Goal: Task Accomplishment & Management: Manage account settings

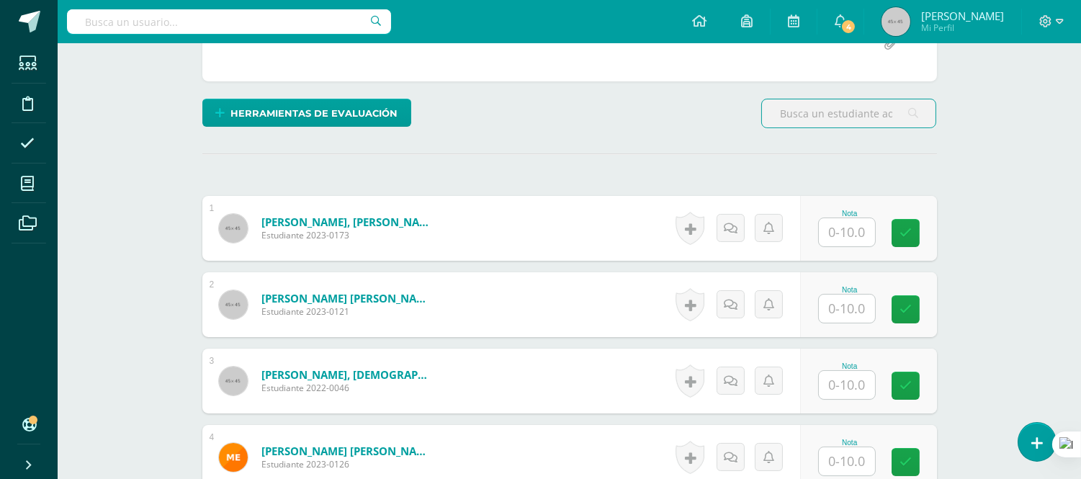
scroll to position [320, 0]
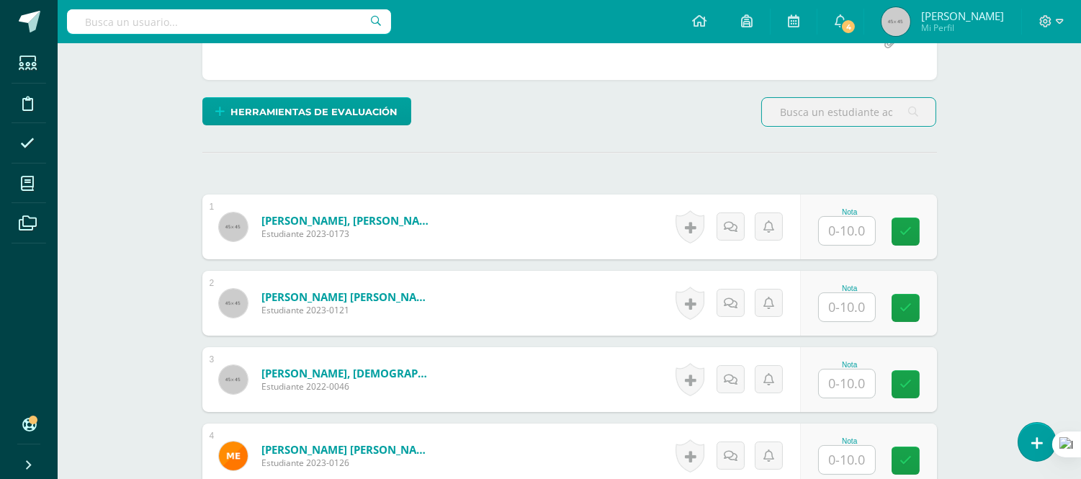
click at [856, 227] on input "text" at bounding box center [847, 231] width 56 height 28
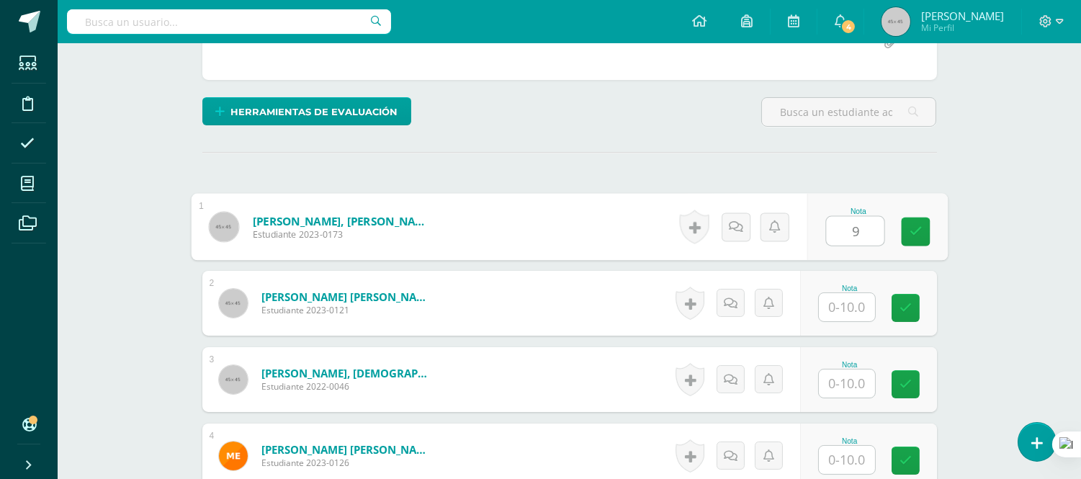
type input "9"
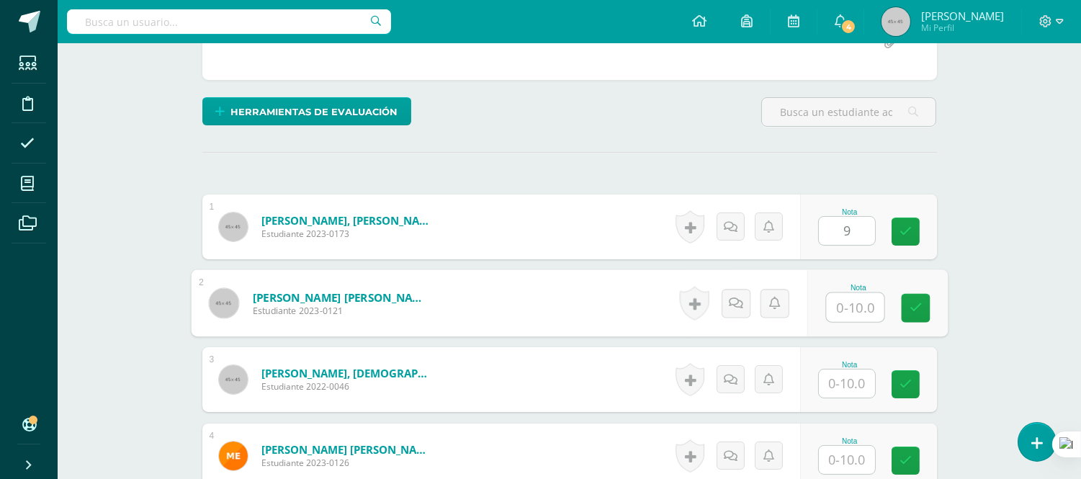
click at [849, 308] on input "text" at bounding box center [855, 307] width 58 height 29
type input "9"
click at [844, 378] on input "text" at bounding box center [847, 384] width 56 height 28
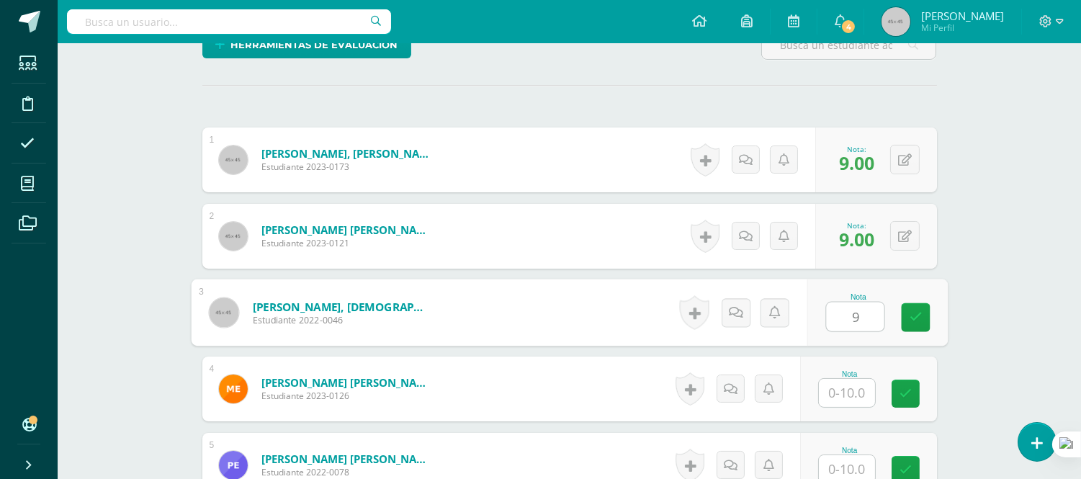
scroll to position [480, 0]
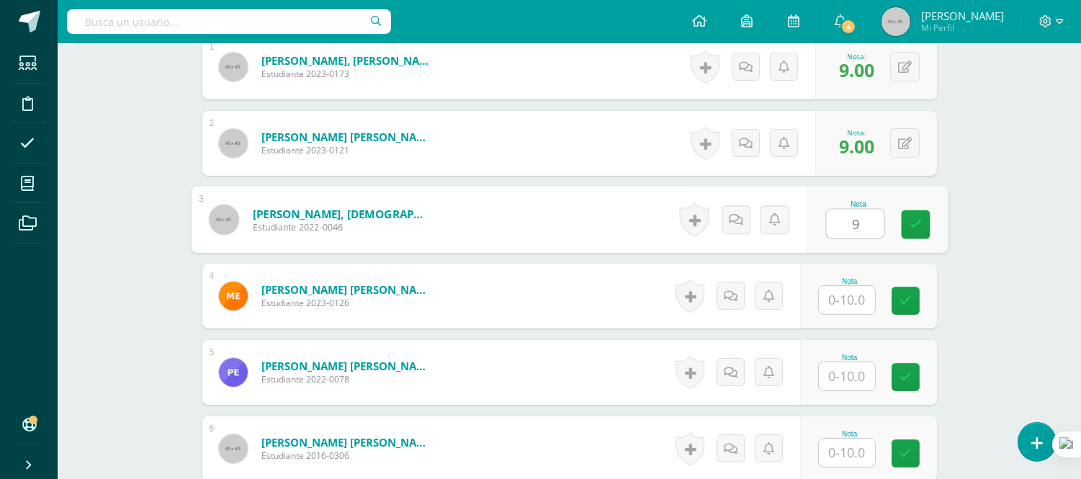
type input "9"
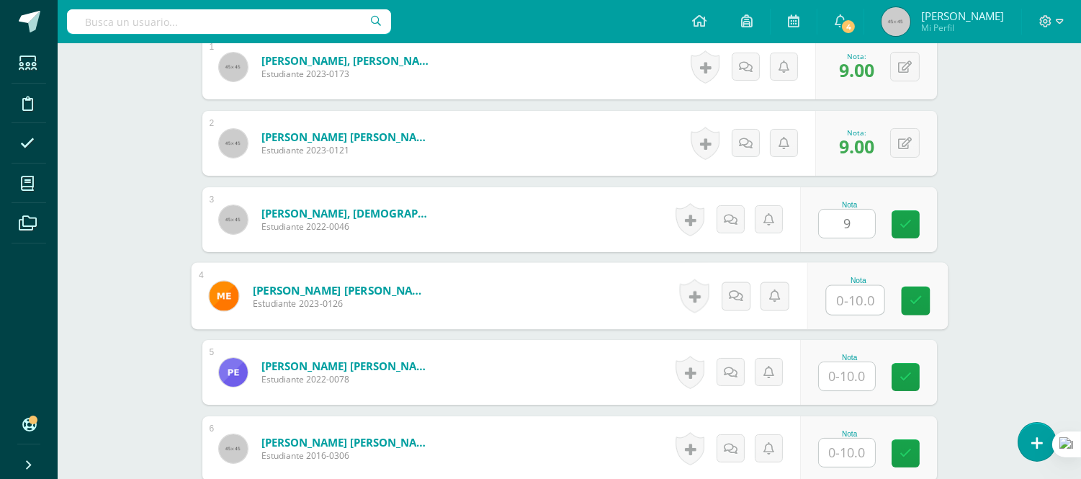
click at [846, 304] on input "text" at bounding box center [855, 300] width 58 height 29
type input "8"
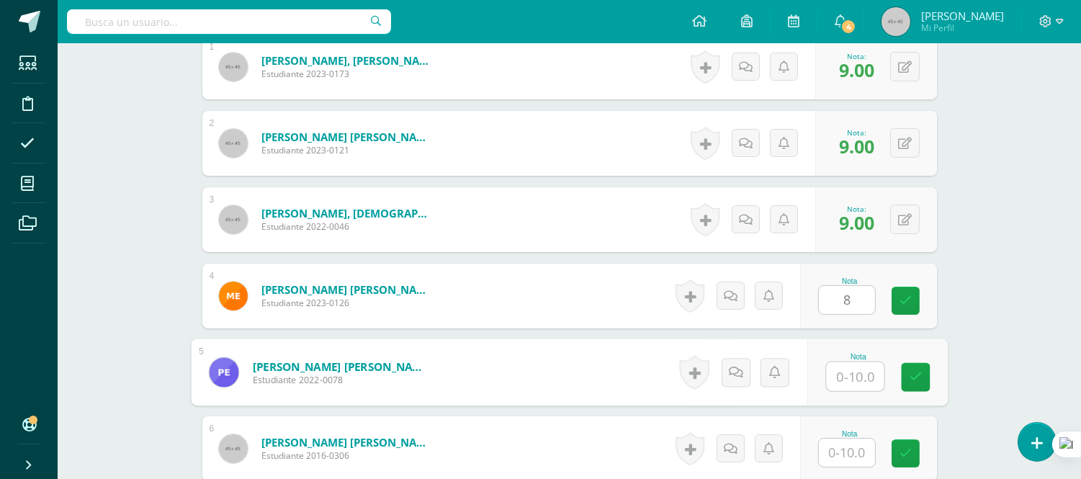
click at [844, 379] on input "text" at bounding box center [855, 376] width 58 height 29
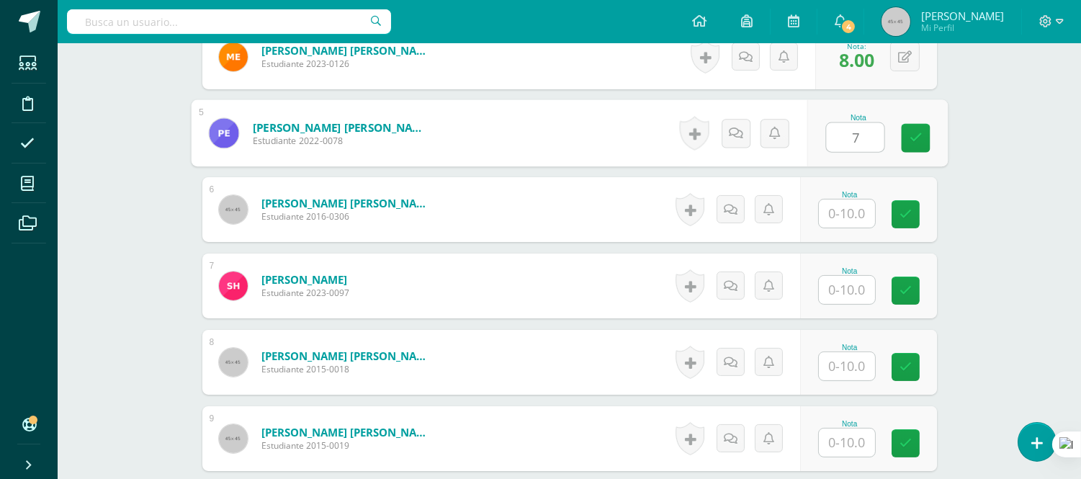
scroll to position [720, 0]
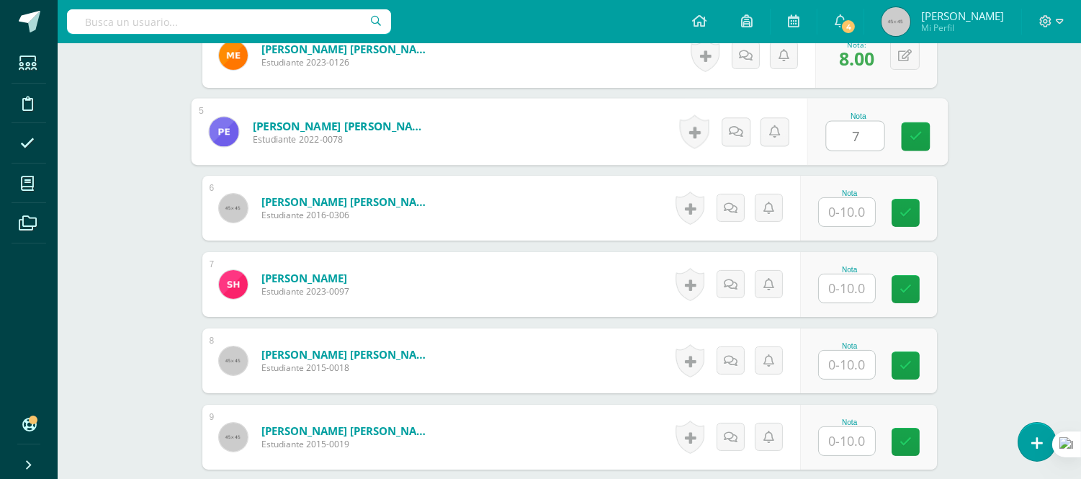
type input "7"
click at [851, 213] on input "text" at bounding box center [847, 212] width 56 height 28
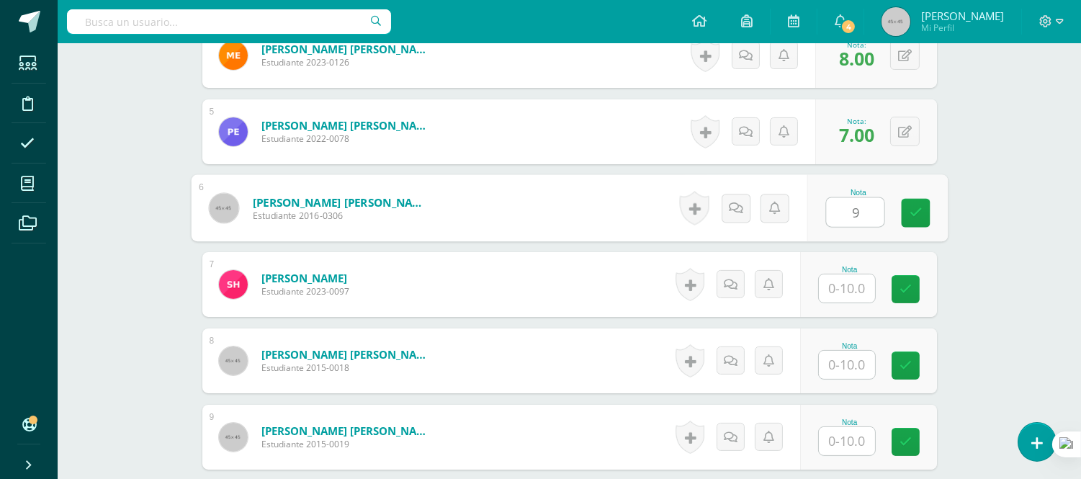
type input "9"
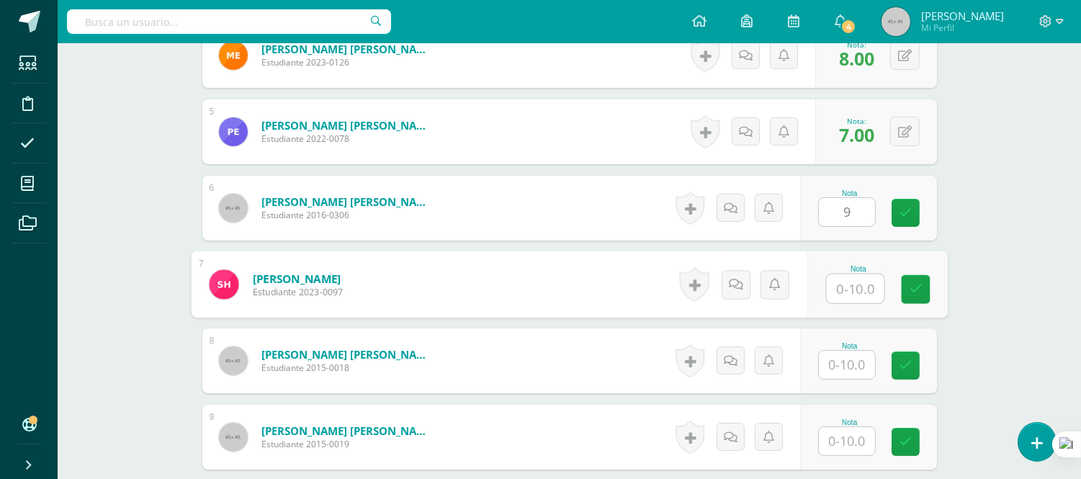
click at [846, 287] on input "text" at bounding box center [855, 288] width 58 height 29
type input "10"
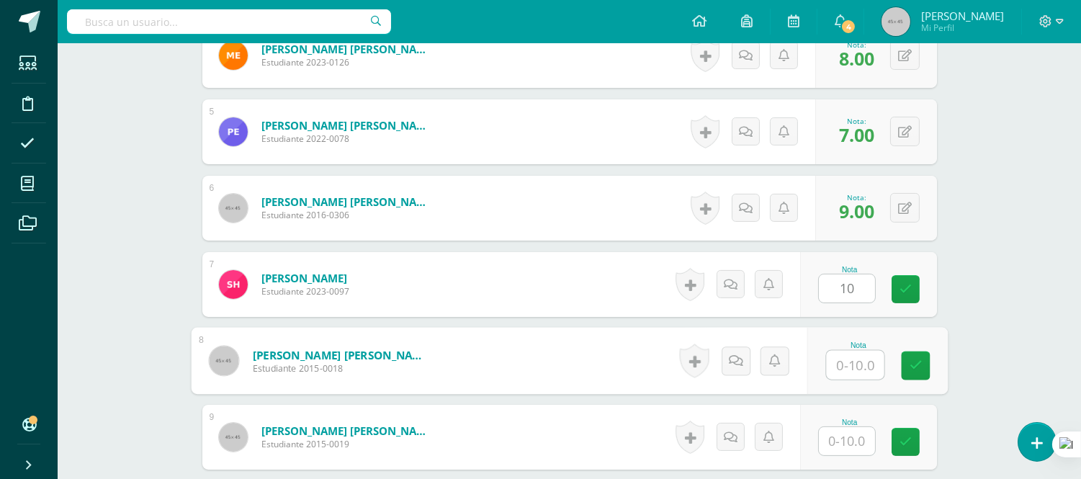
click at [857, 360] on input "text" at bounding box center [855, 365] width 58 height 29
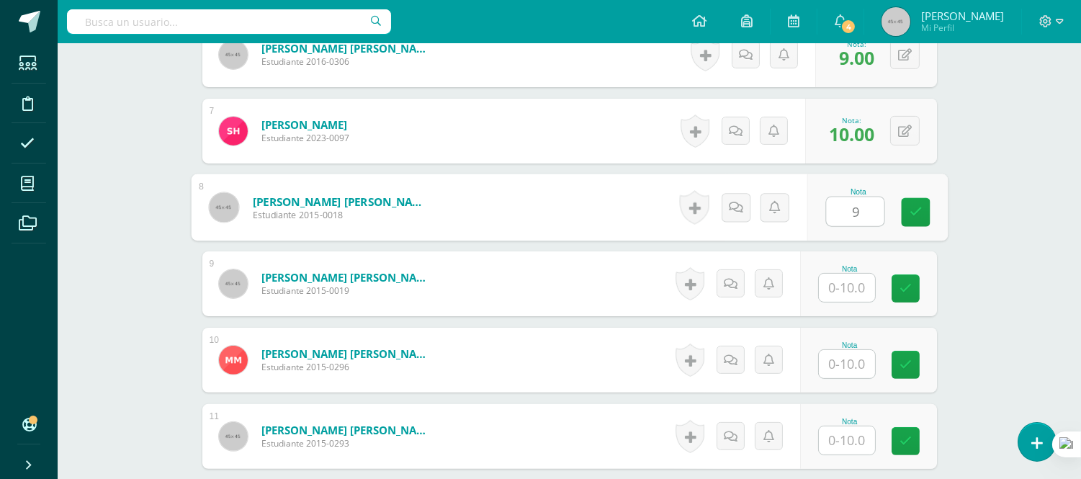
scroll to position [880, 0]
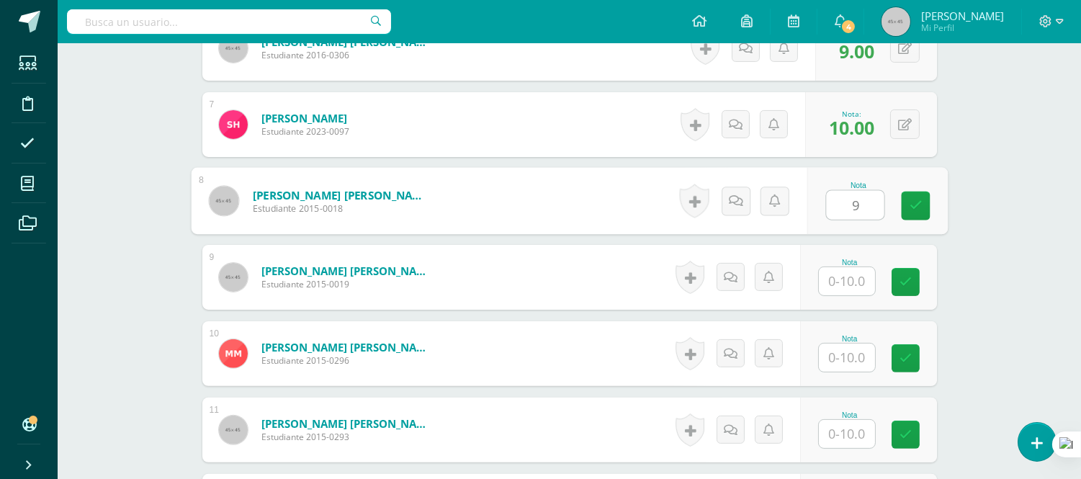
type input "9"
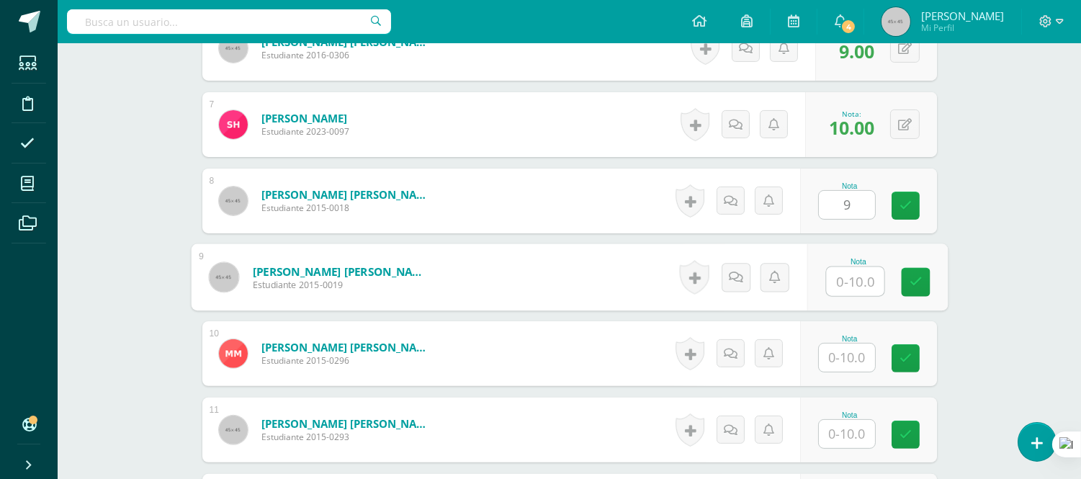
click at [858, 289] on input "text" at bounding box center [855, 281] width 58 height 29
type input "10"
click at [839, 355] on input "text" at bounding box center [847, 358] width 56 height 28
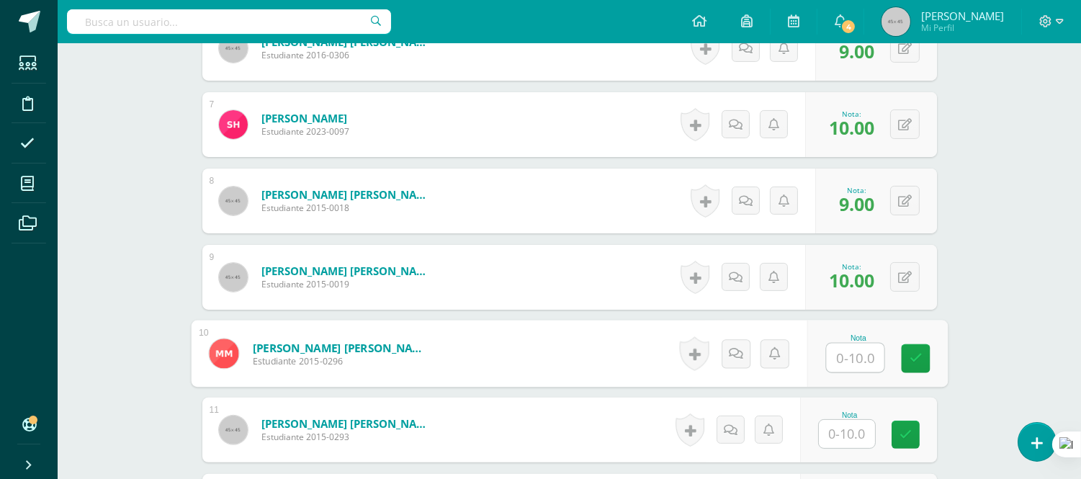
type input "8"
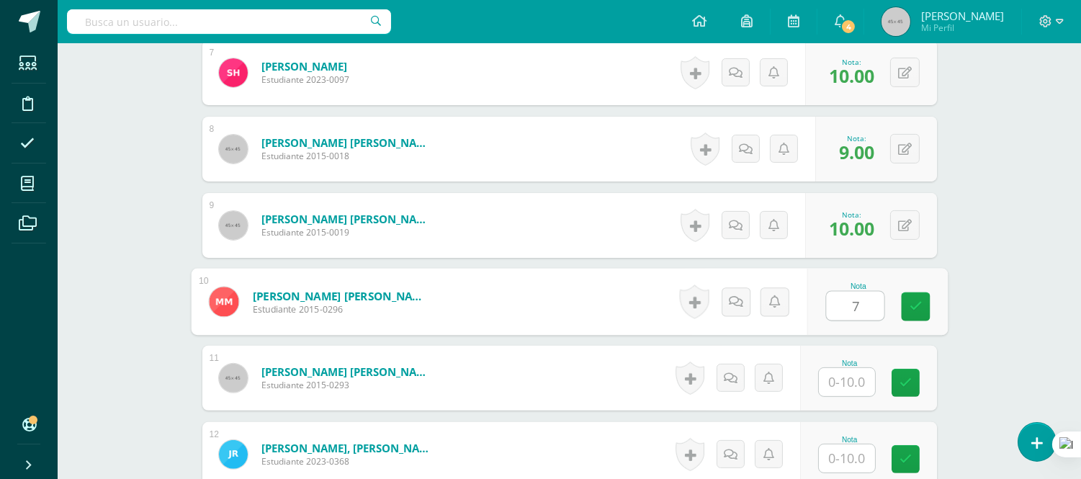
scroll to position [960, 0]
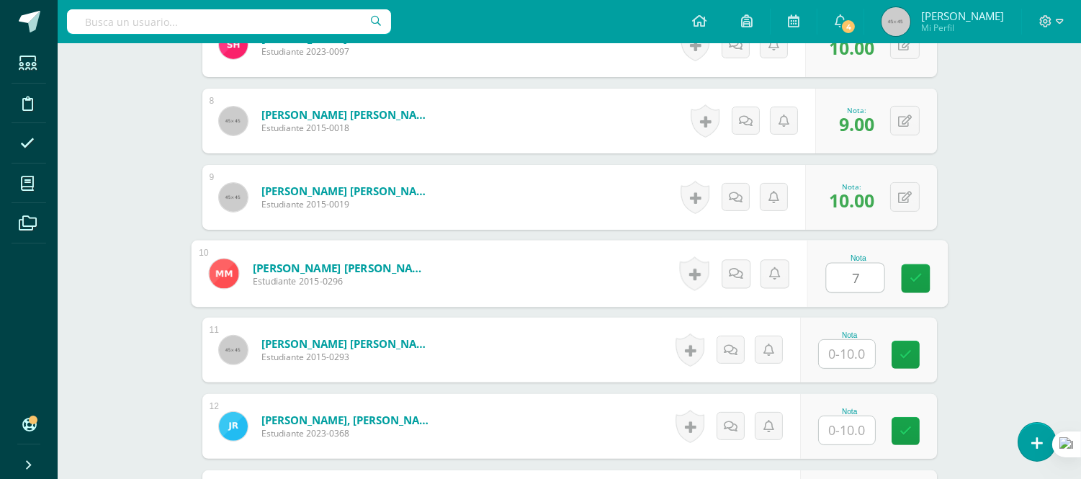
type input "7"
click at [851, 354] on input "text" at bounding box center [847, 354] width 56 height 28
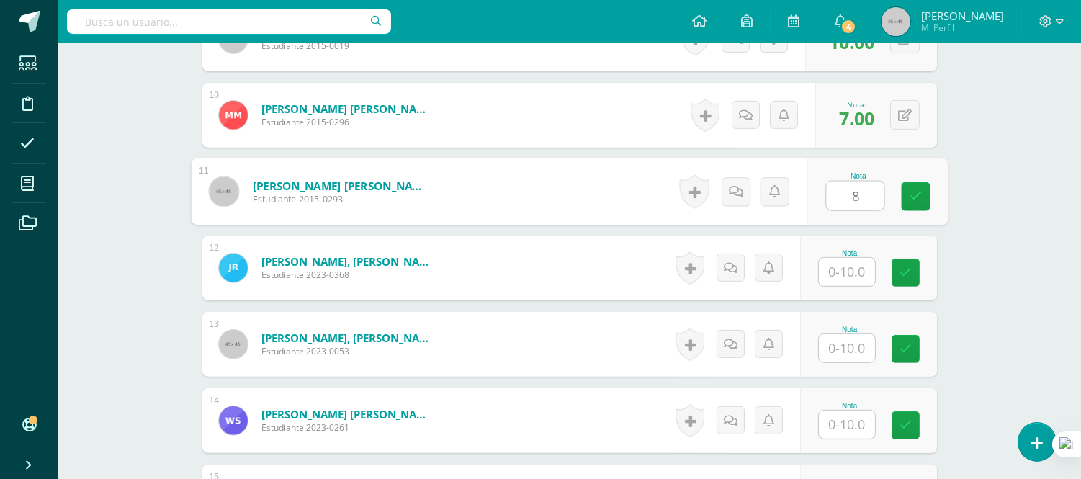
scroll to position [1120, 0]
type input "8"
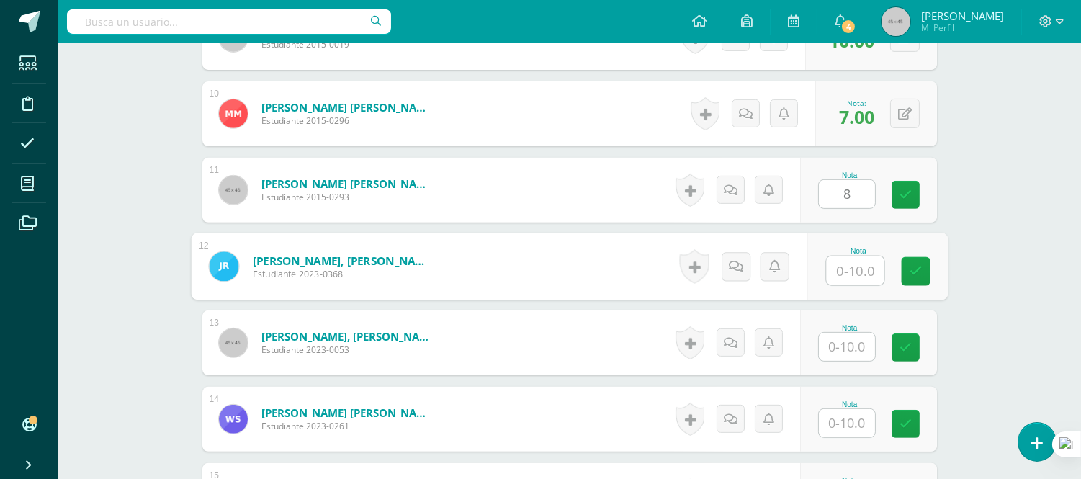
click at [851, 269] on input "text" at bounding box center [855, 270] width 58 height 29
type input "8"
click at [844, 341] on input "text" at bounding box center [847, 347] width 56 height 28
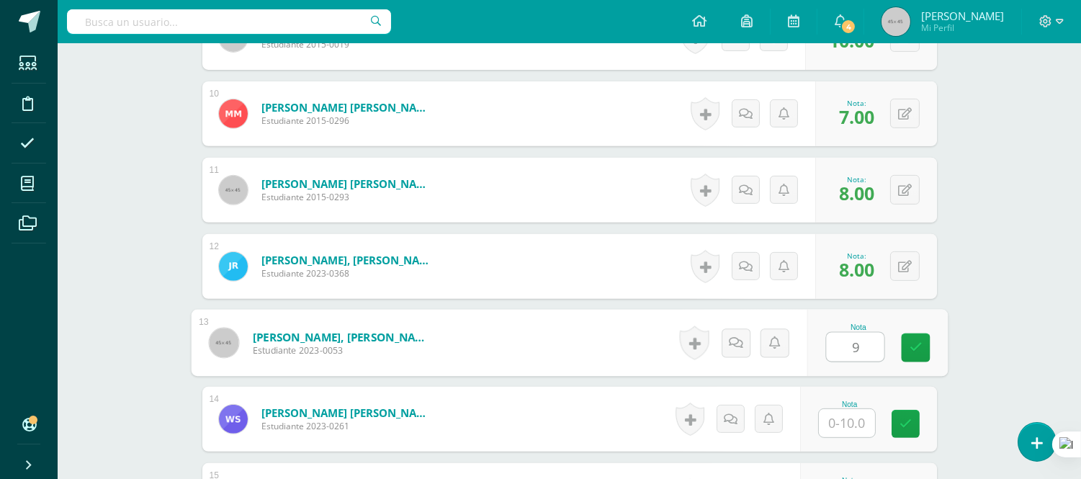
scroll to position [1200, 0]
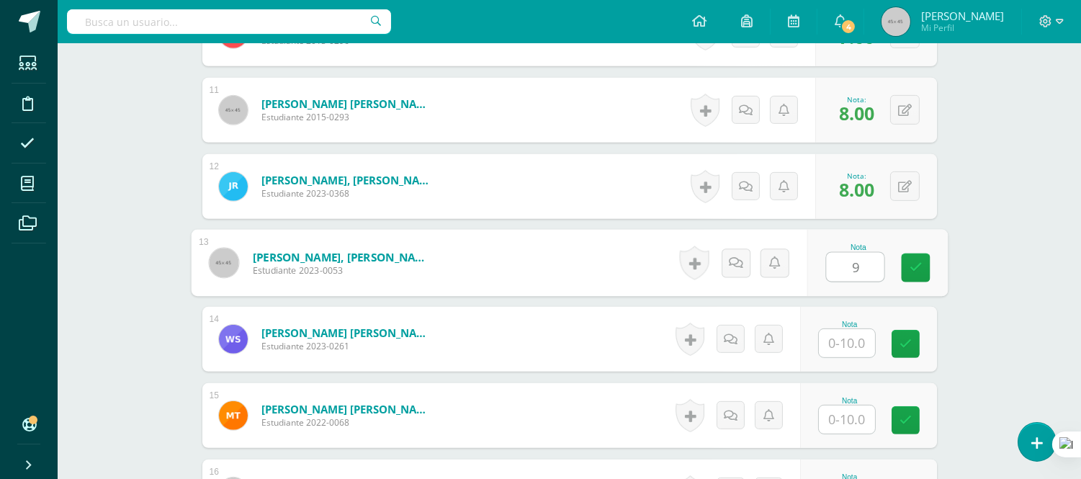
type input "9"
click at [857, 344] on input "text" at bounding box center [847, 343] width 56 height 28
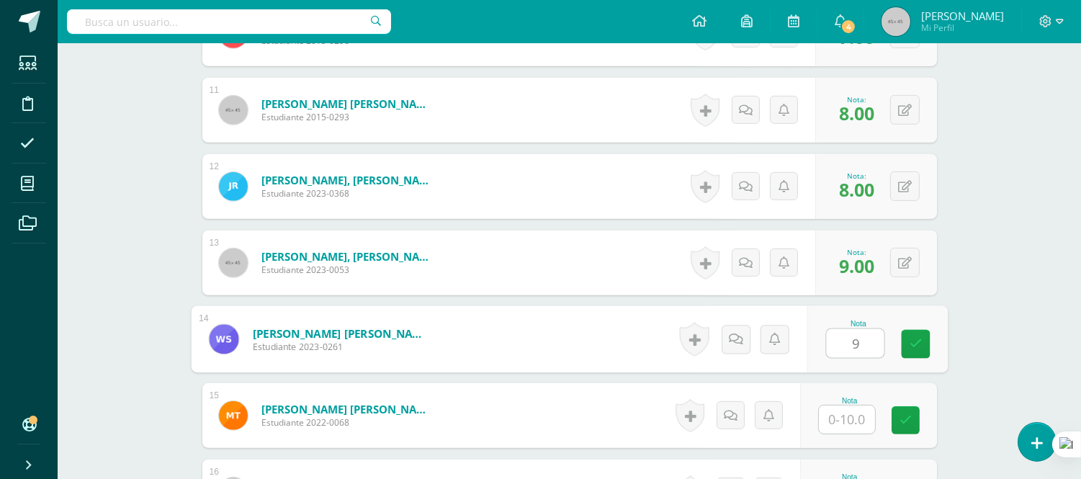
scroll to position [1280, 0]
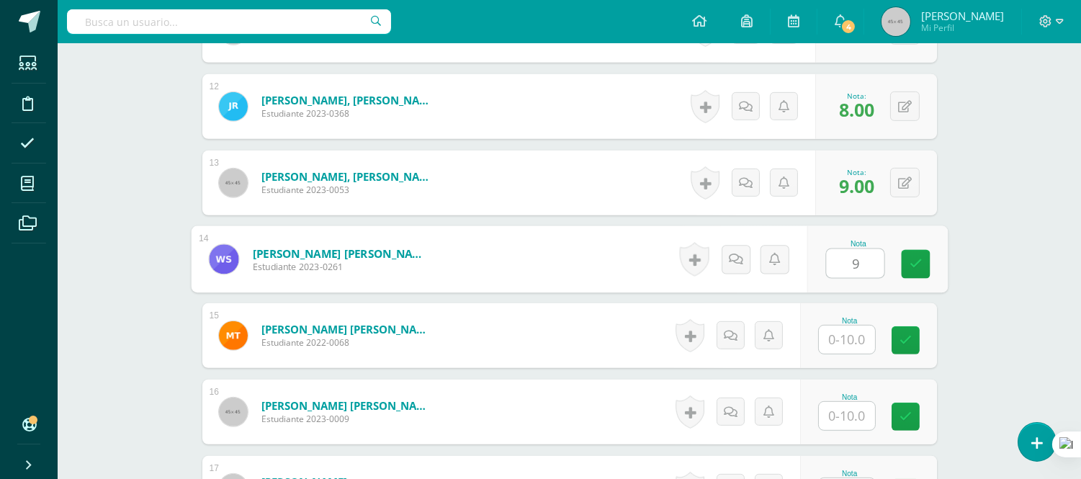
type input "9"
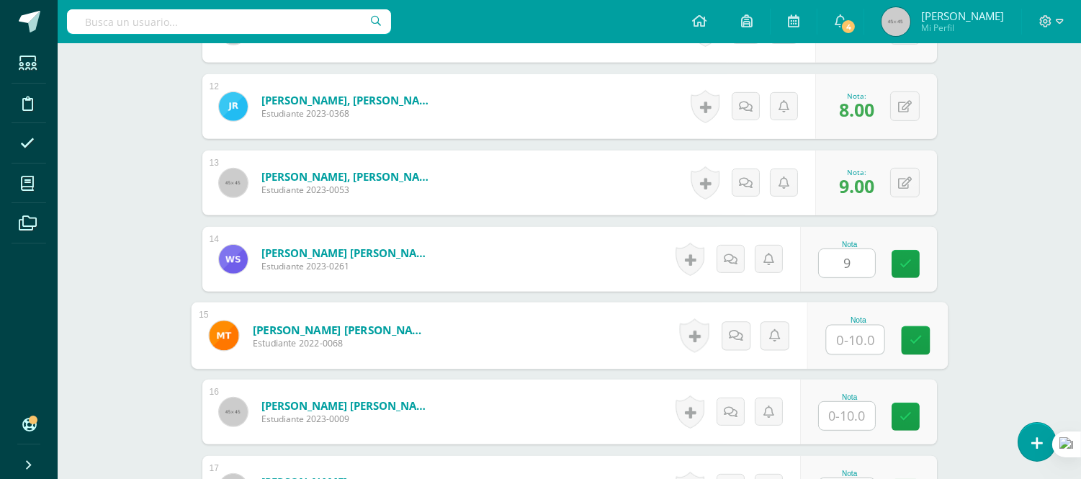
click at [854, 335] on input "text" at bounding box center [855, 340] width 58 height 29
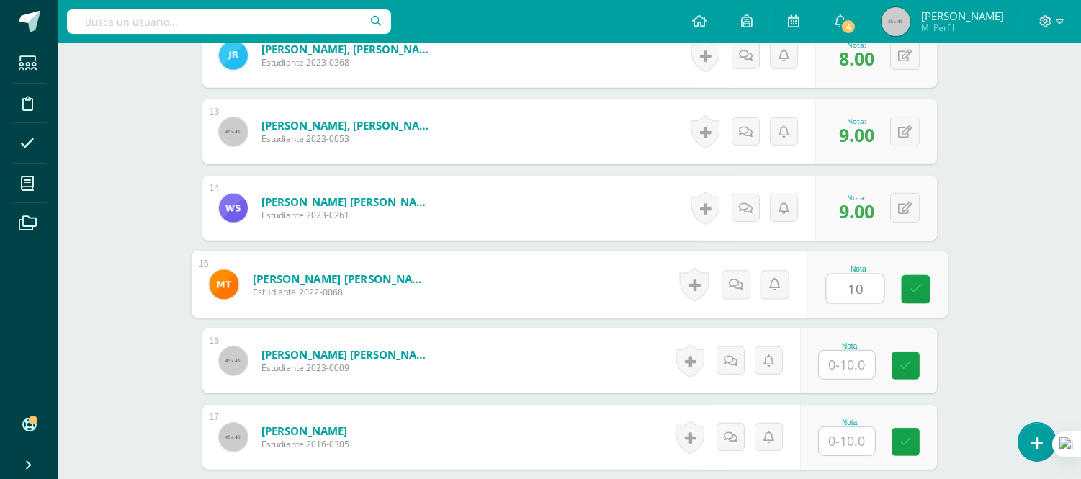
scroll to position [1360, 0]
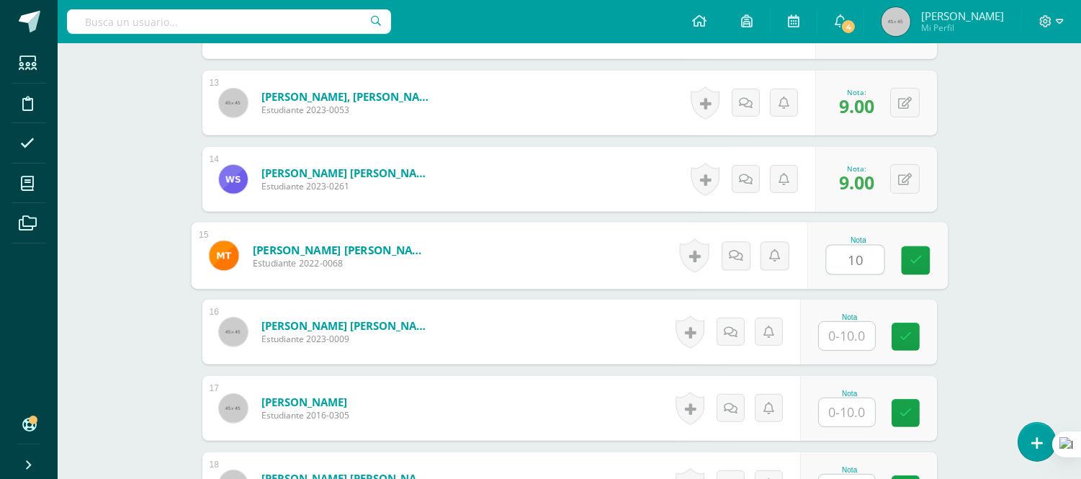
type input "10"
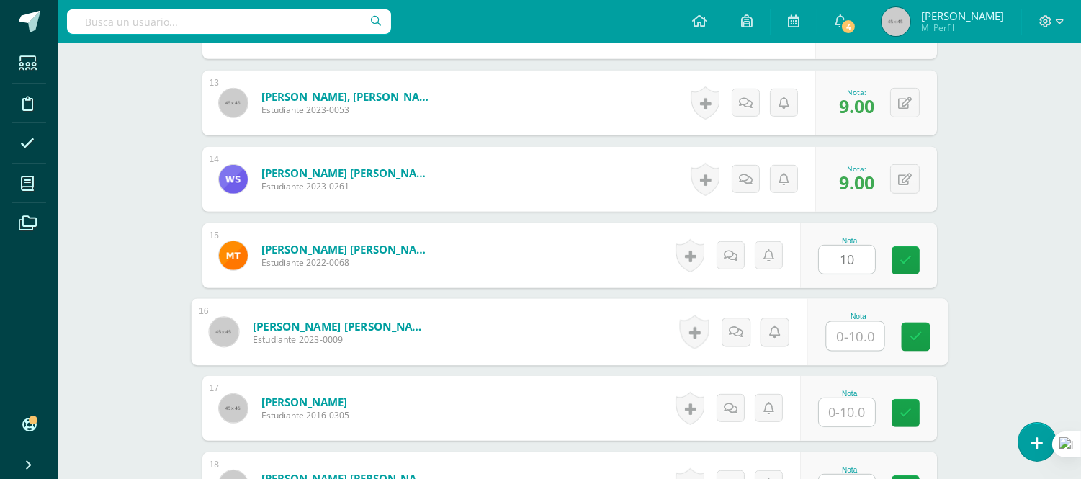
click at [856, 343] on input "text" at bounding box center [855, 336] width 58 height 29
type input "9"
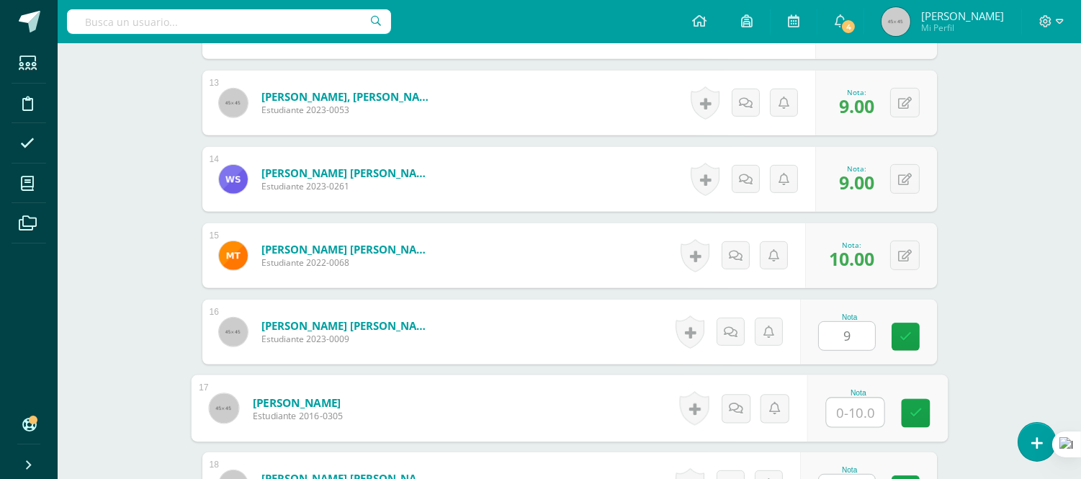
click at [844, 411] on input "text" at bounding box center [855, 412] width 58 height 29
type input "10"
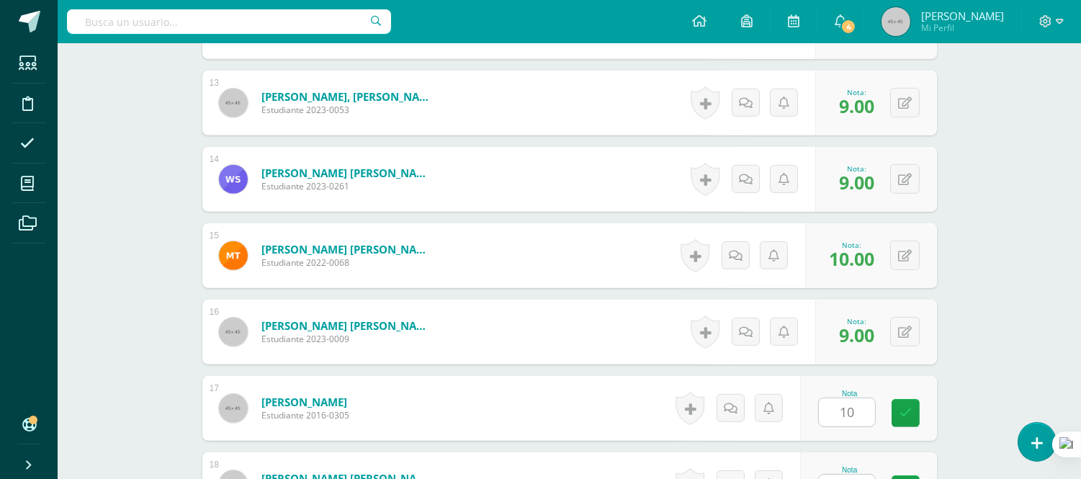
click at [501, 327] on form "Turcios Vargas, Carlos David Estudiante 2023-0009 Nota 9.00 0 Logros" at bounding box center [569, 332] width 735 height 65
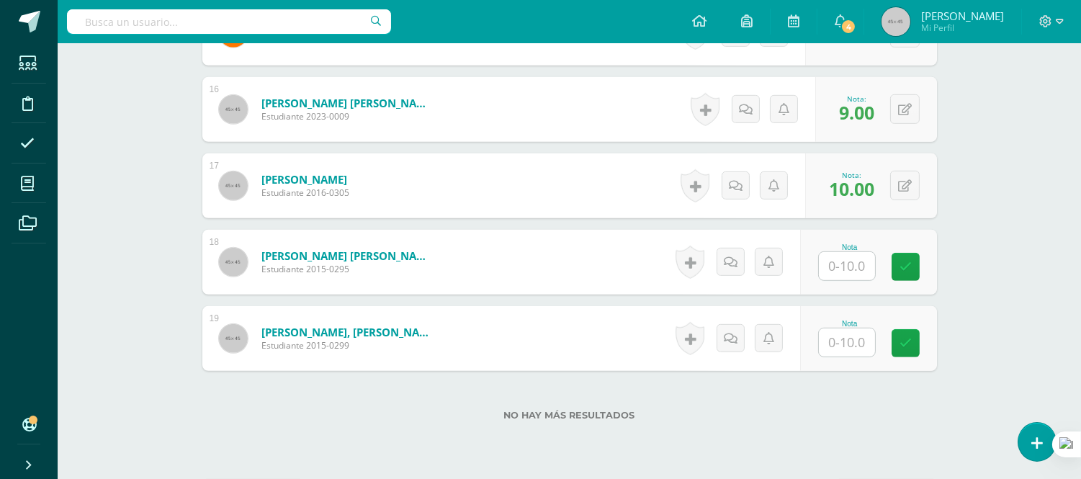
scroll to position [1601, 0]
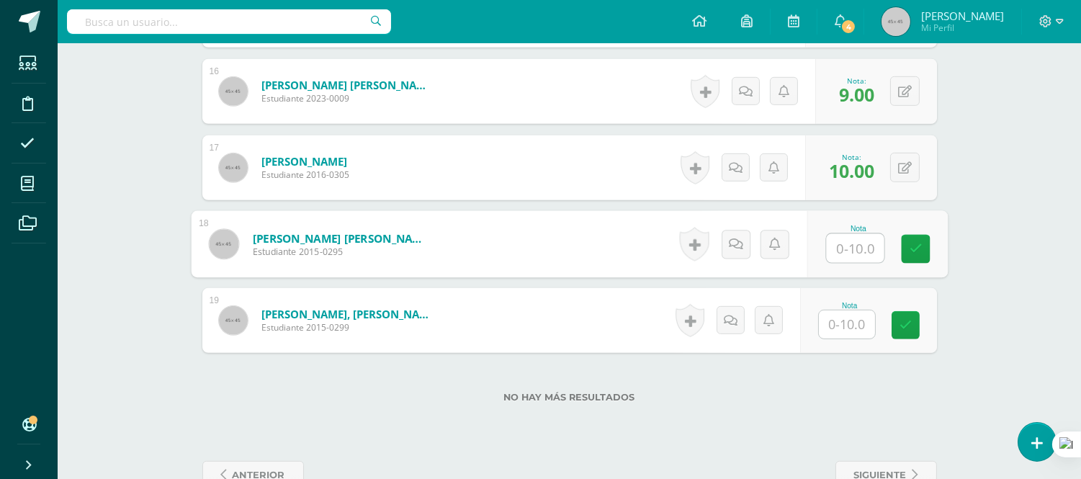
click at [833, 242] on input "text" at bounding box center [855, 248] width 58 height 29
type input "10"
click at [864, 324] on input "text" at bounding box center [847, 324] width 56 height 28
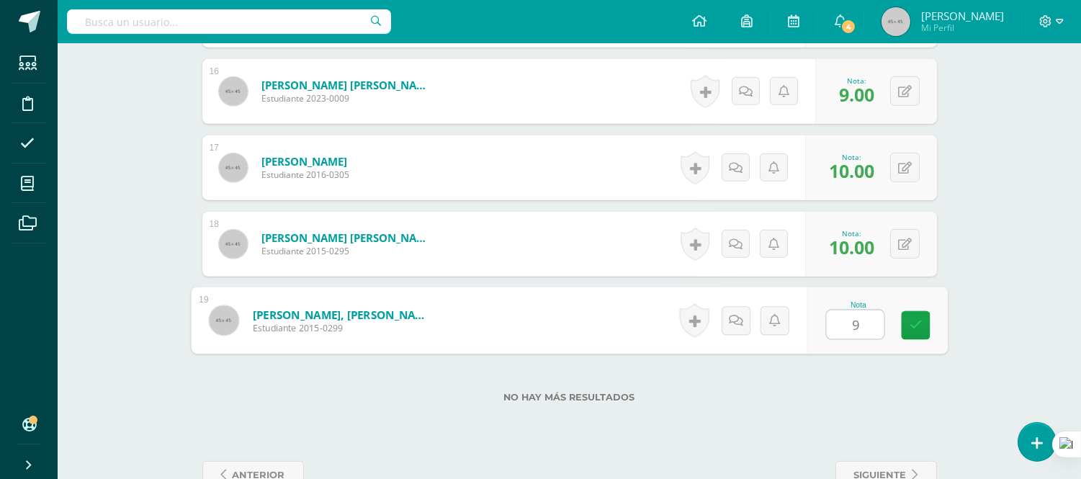
type input "9"
click at [588, 326] on form "Zepeda Baca, David Alexander Estudiante 2015-0299 Nota 9 0 Logros" at bounding box center [569, 320] width 735 height 65
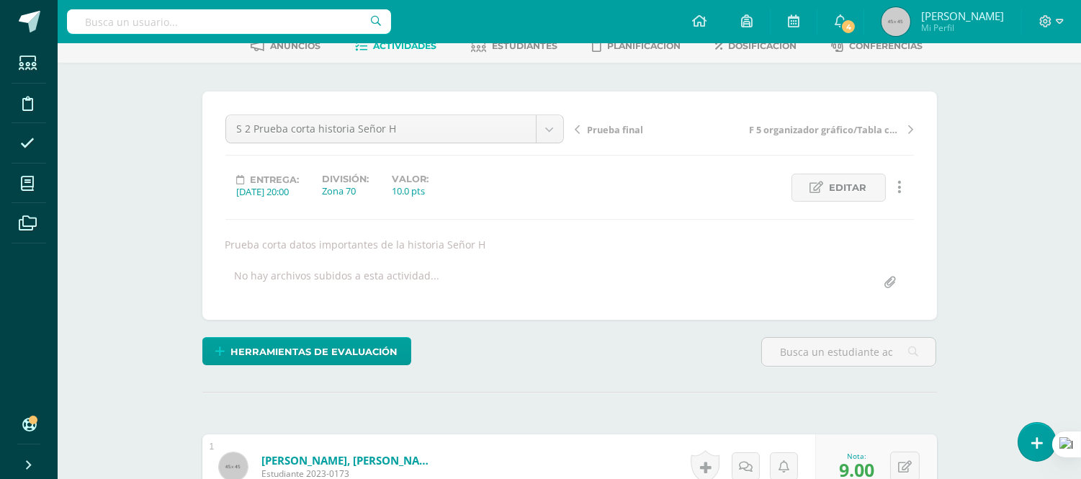
scroll to position [0, 0]
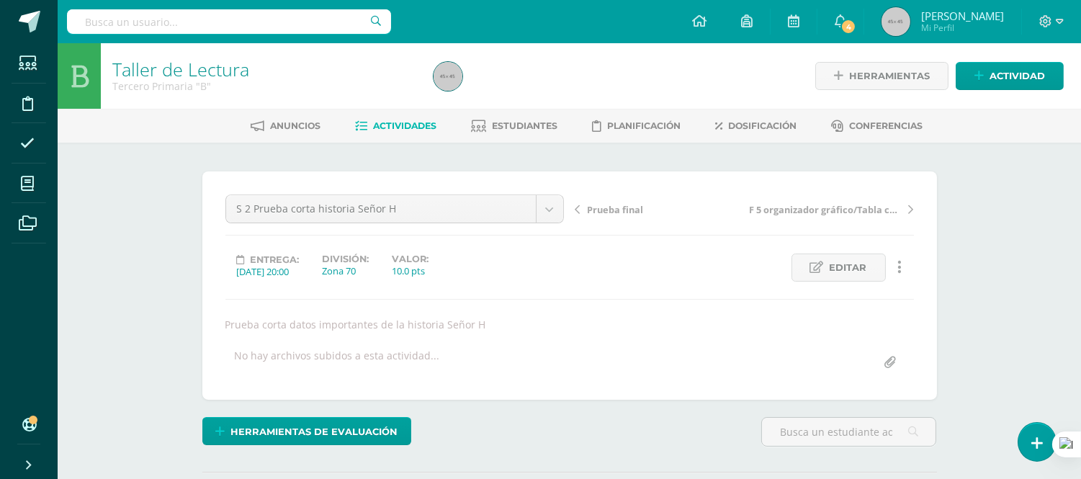
click at [408, 124] on span "Actividades" at bounding box center [404, 125] width 63 height 11
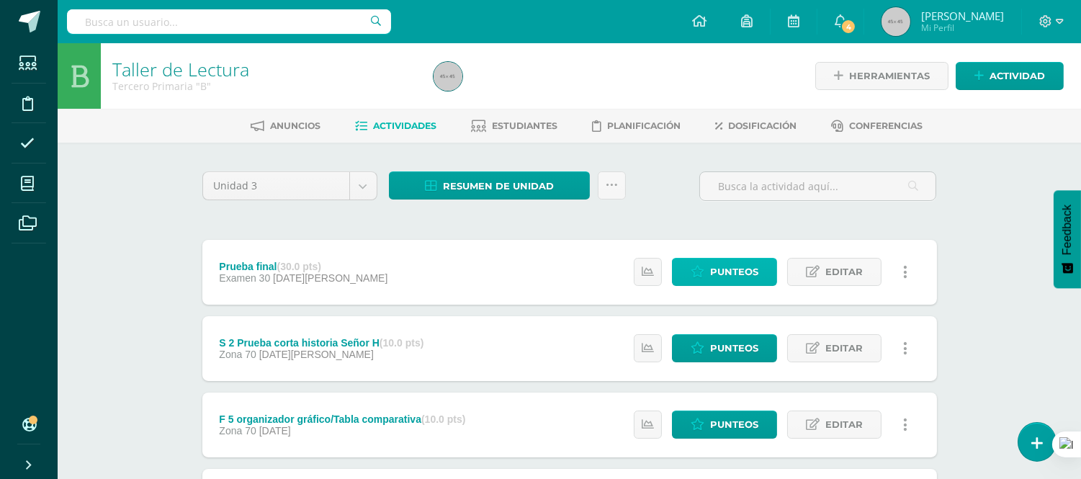
click at [730, 269] on span "Punteos" at bounding box center [734, 272] width 48 height 27
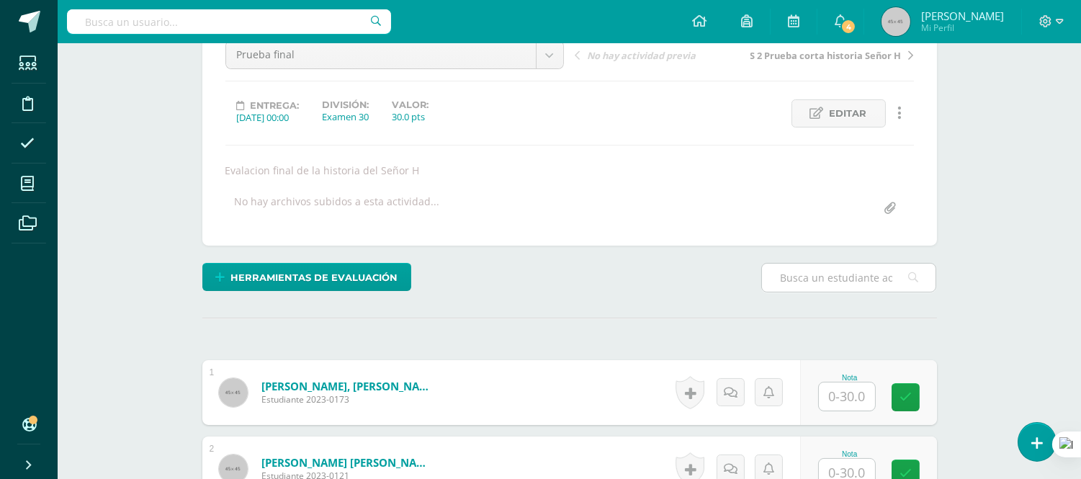
scroll to position [240, 0]
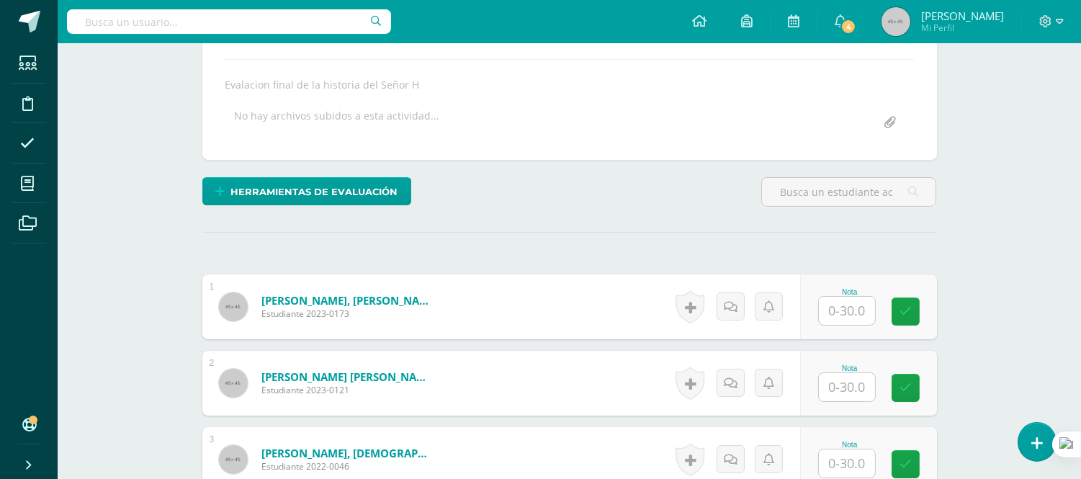
click at [862, 313] on input "text" at bounding box center [847, 311] width 56 height 28
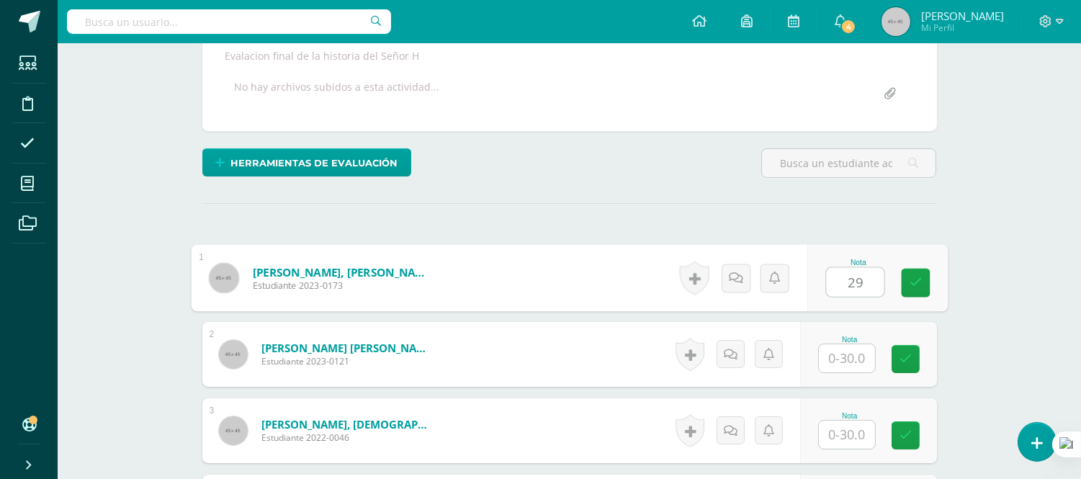
scroll to position [320, 0]
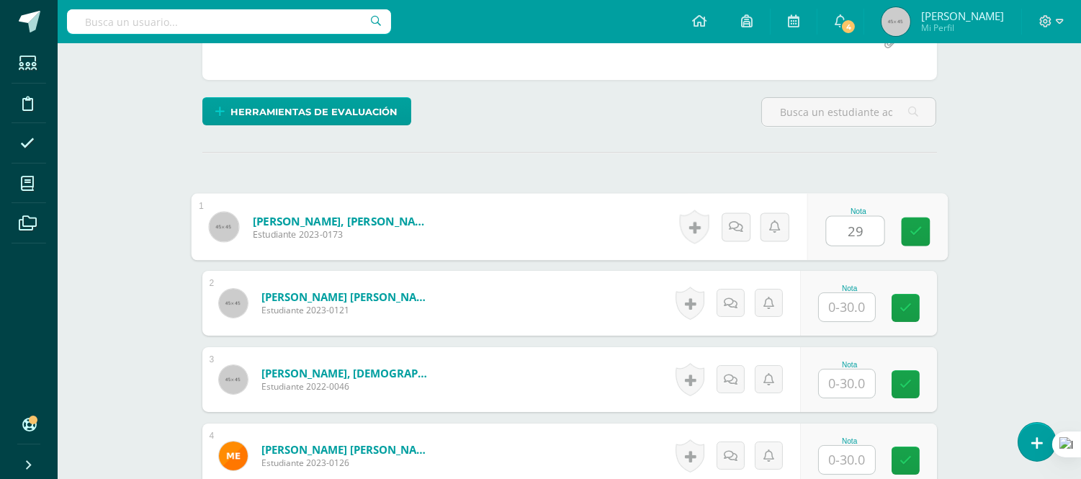
type input "29"
click at [854, 311] on input "text" at bounding box center [847, 307] width 56 height 28
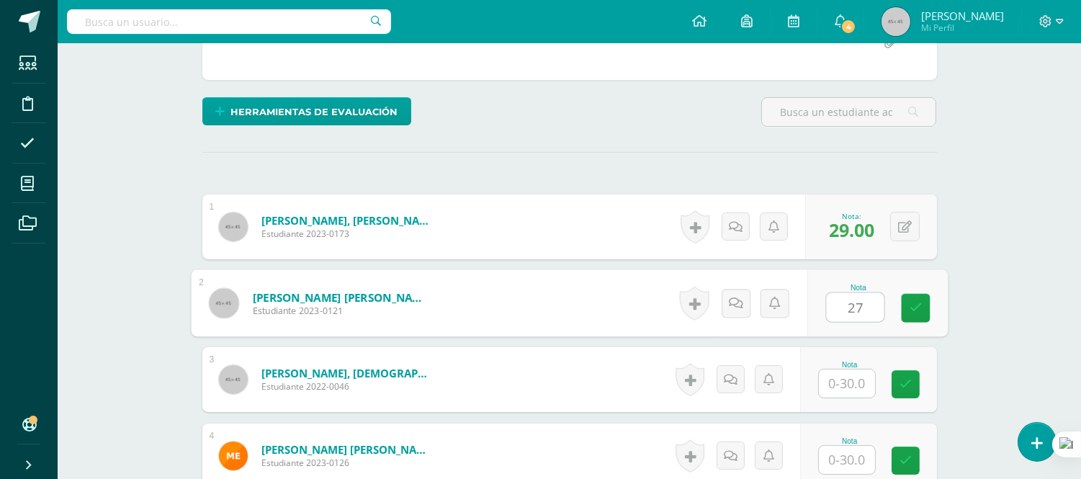
type input "27"
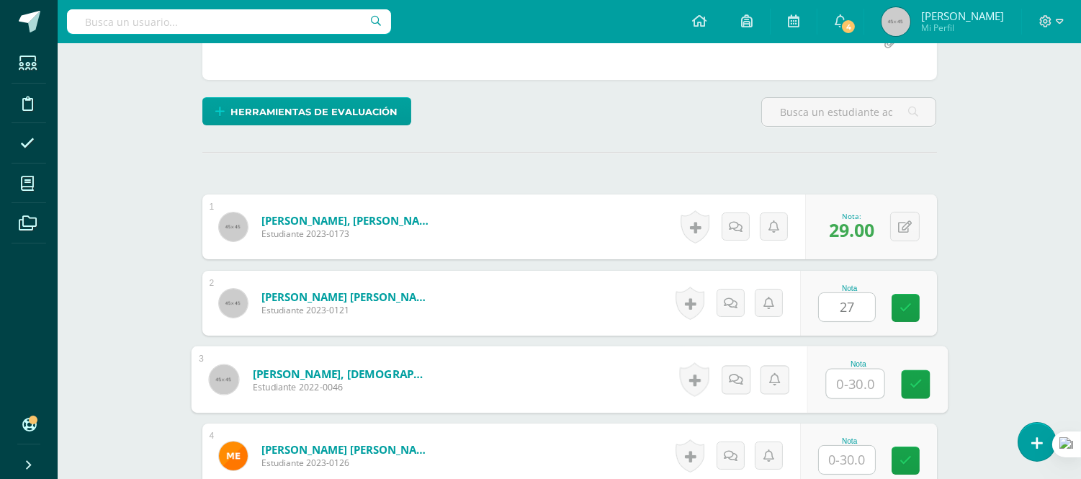
click at [854, 383] on input "text" at bounding box center [855, 384] width 58 height 29
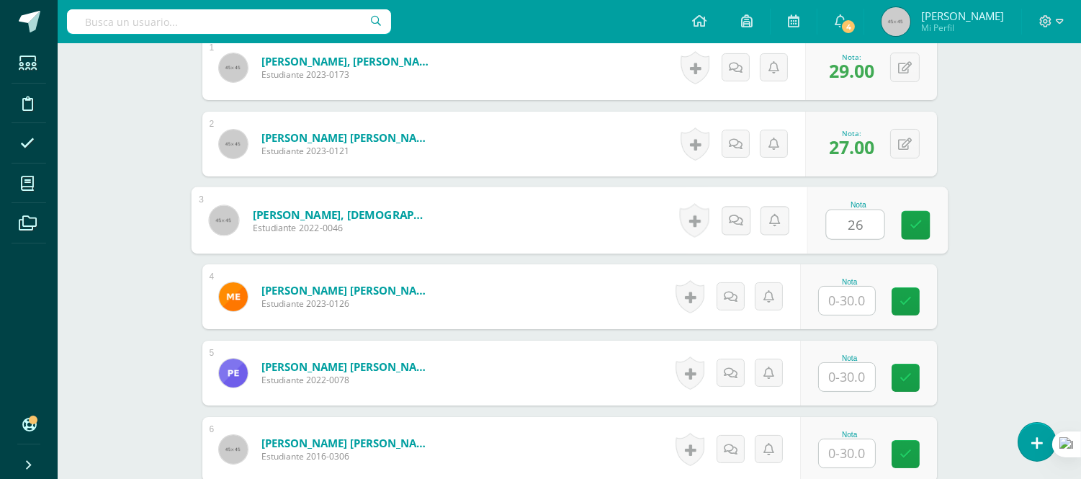
scroll to position [480, 0]
type input "26"
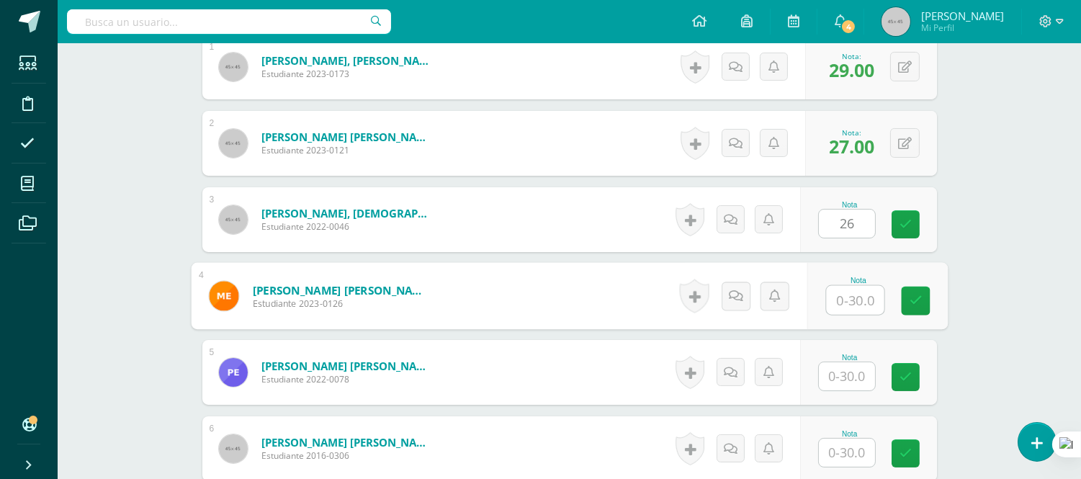
click at [854, 303] on input "text" at bounding box center [855, 300] width 58 height 29
type input "27"
click at [861, 377] on input "text" at bounding box center [847, 376] width 56 height 28
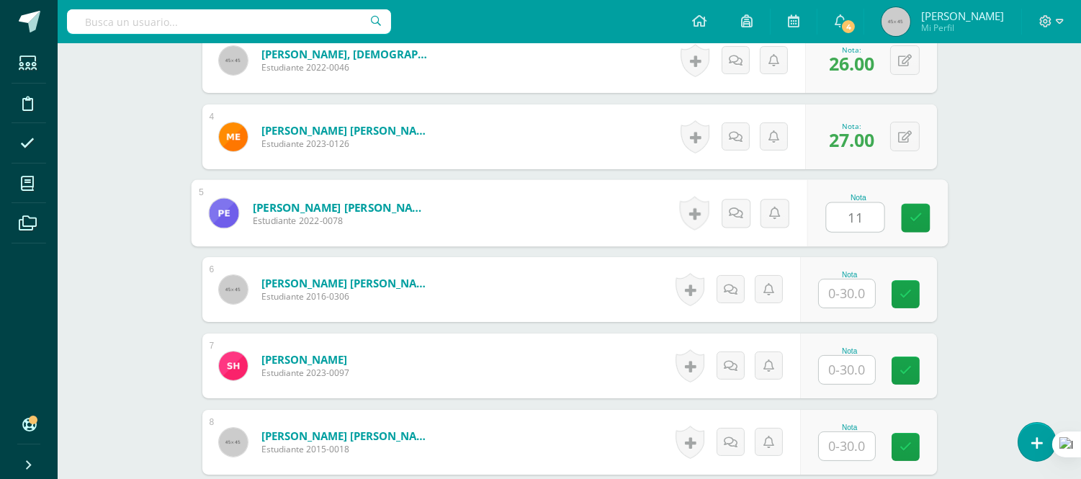
scroll to position [640, 0]
type input "11"
click at [863, 290] on input "text" at bounding box center [847, 293] width 56 height 28
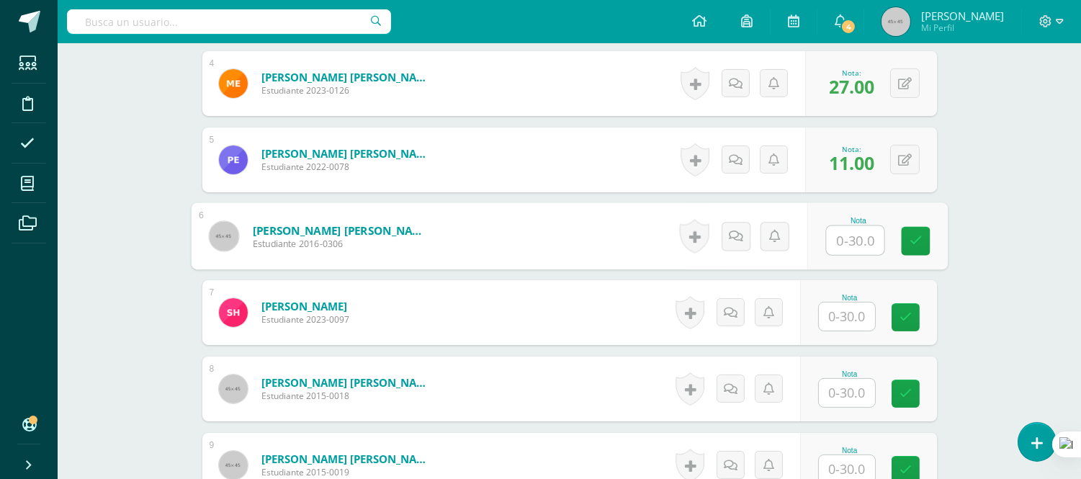
scroll to position [720, 0]
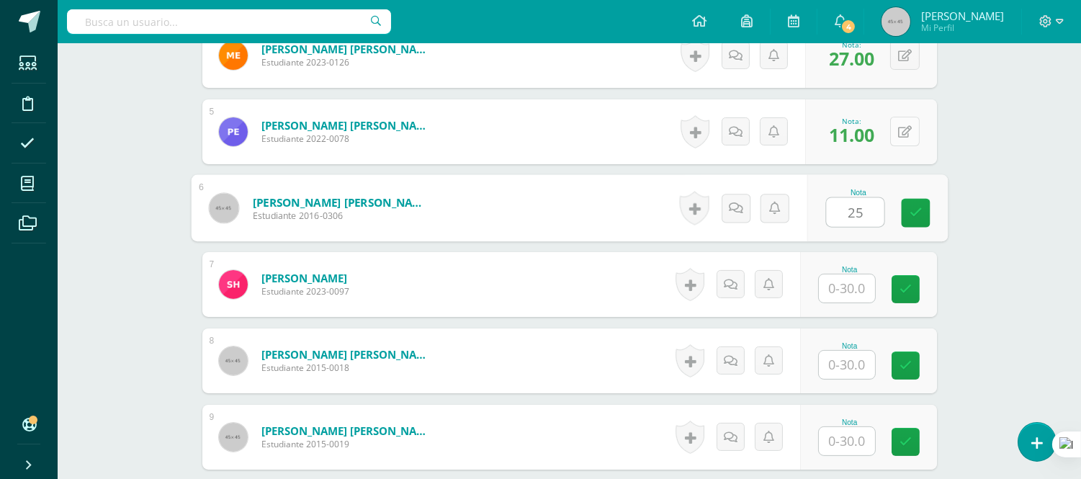
type input "25"
click at [908, 133] on icon at bounding box center [905, 132] width 14 height 12
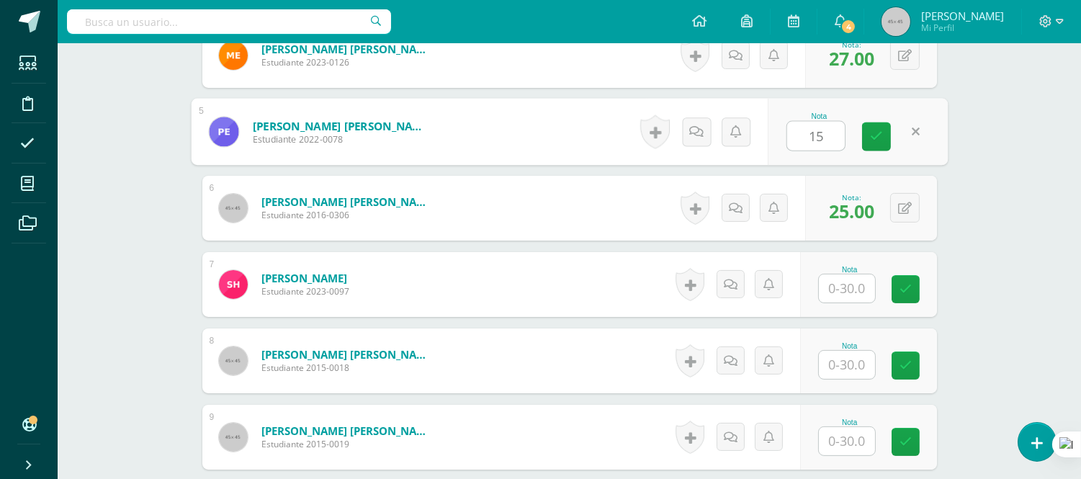
type input "15"
click at [857, 279] on input "text" at bounding box center [847, 288] width 56 height 28
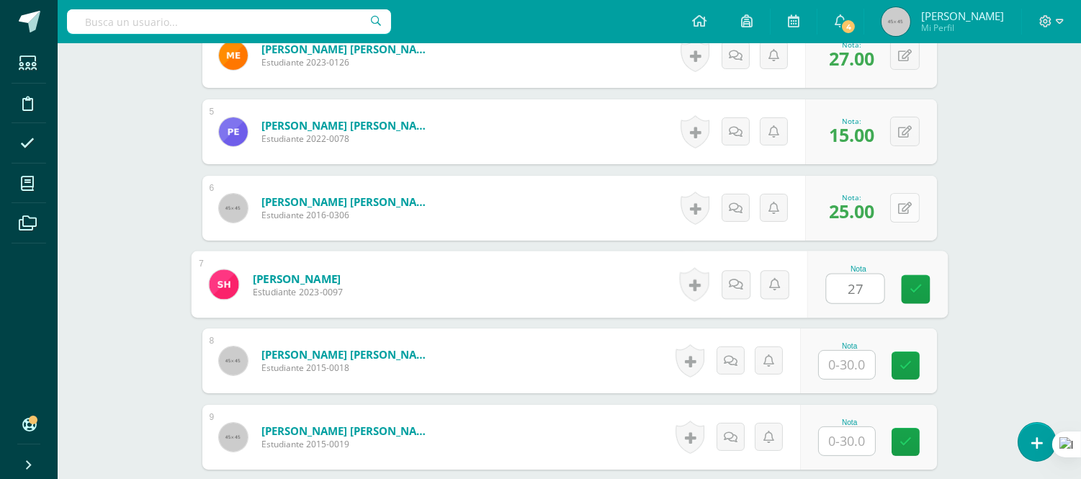
type input "27"
click at [903, 205] on button at bounding box center [905, 208] width 30 height 30
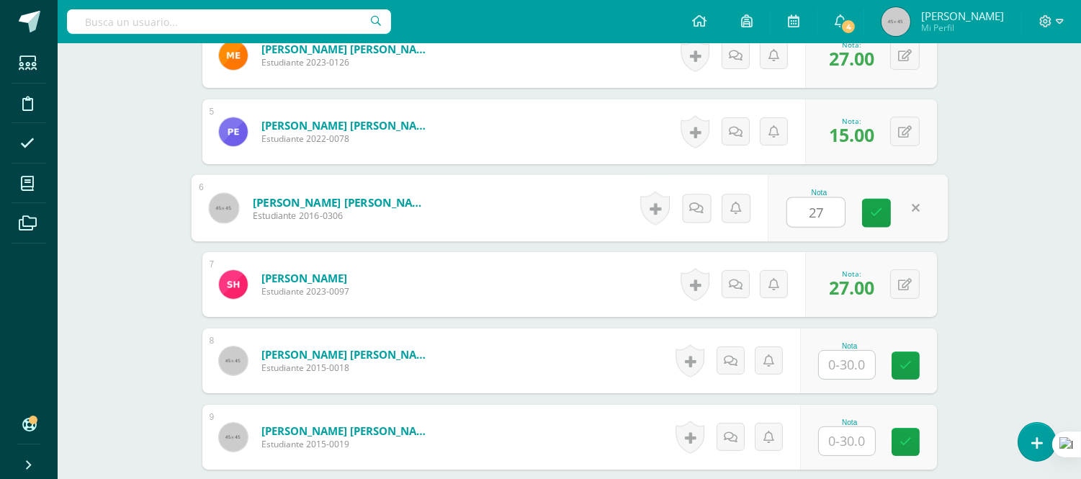
type input "27"
click at [845, 358] on input "text" at bounding box center [847, 365] width 56 height 28
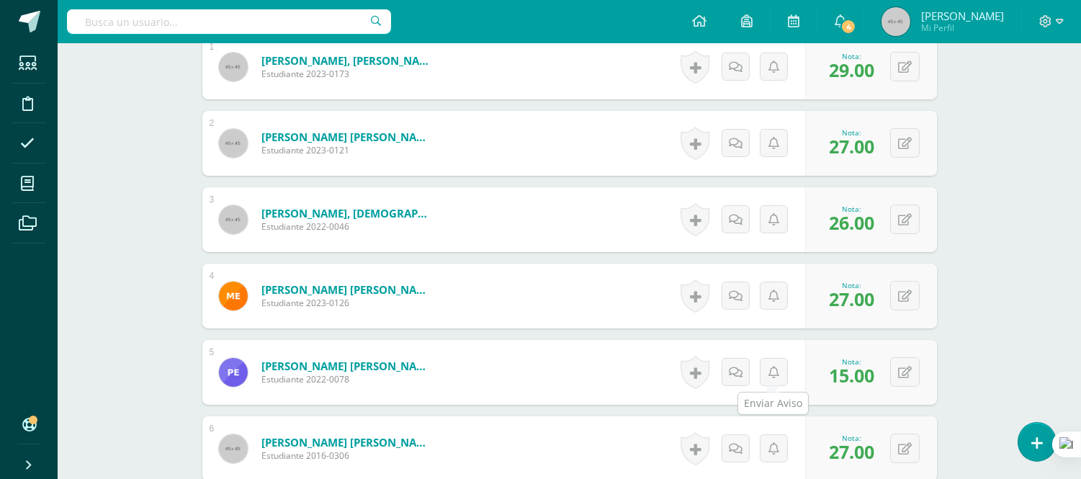
scroll to position [400, 0]
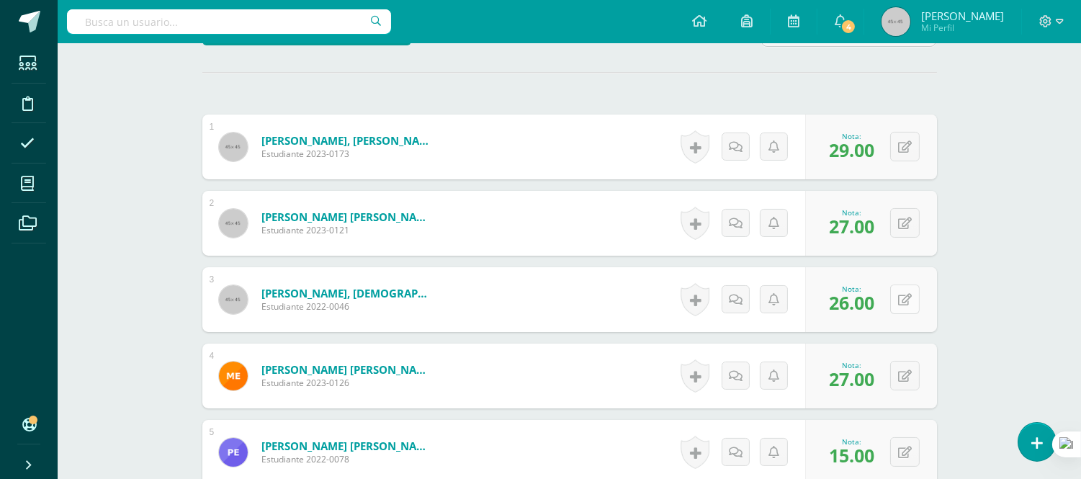
click at [905, 296] on icon at bounding box center [905, 300] width 14 height 12
type input "29"
click at [910, 227] on icon at bounding box center [905, 224] width 14 height 12
type input "29"
click at [621, 310] on form "Dávila Salazar, Génesis Fernanda Estudiante 2022-0046 Nota 29.00 0 Logros 29.00" at bounding box center [569, 299] width 735 height 65
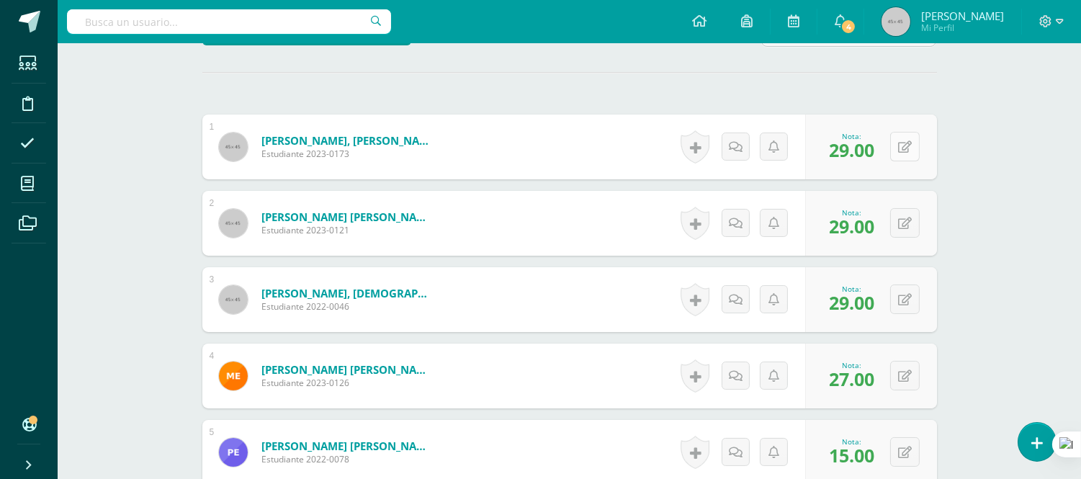
click at [899, 149] on button at bounding box center [905, 147] width 30 height 30
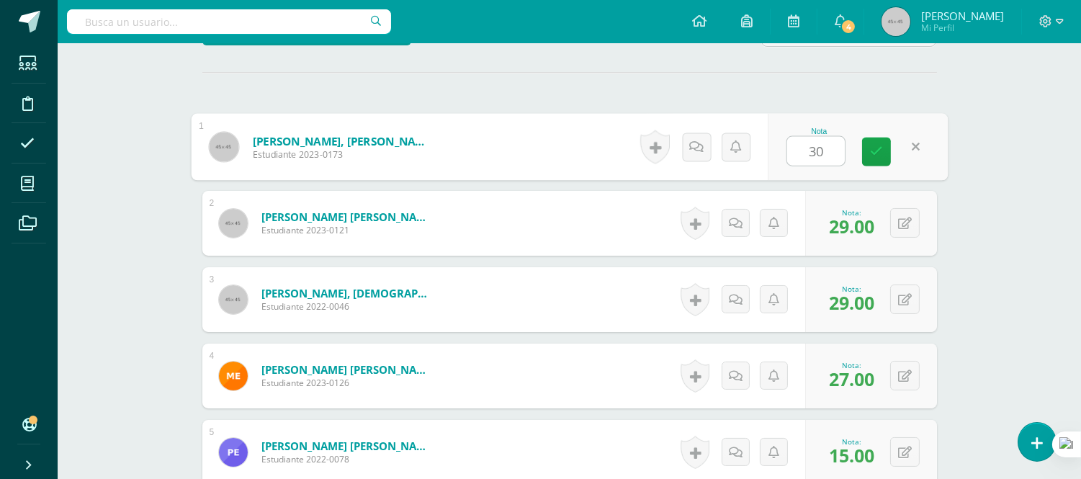
type input "30"
click at [631, 294] on form "Dávila Salazar, Génesis Fernanda Estudiante 2022-0046 Nota 29.00 0 Logros 29.00" at bounding box center [569, 299] width 735 height 65
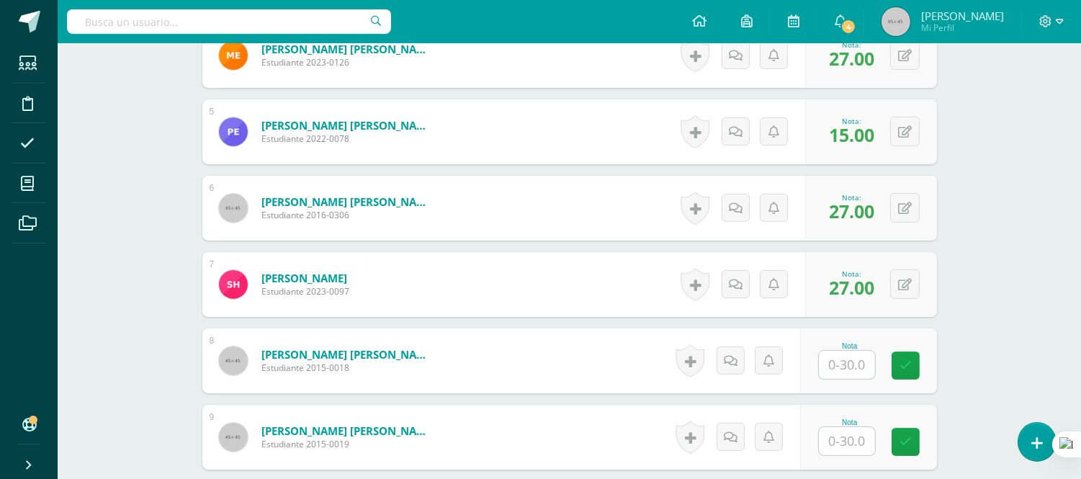
scroll to position [800, 0]
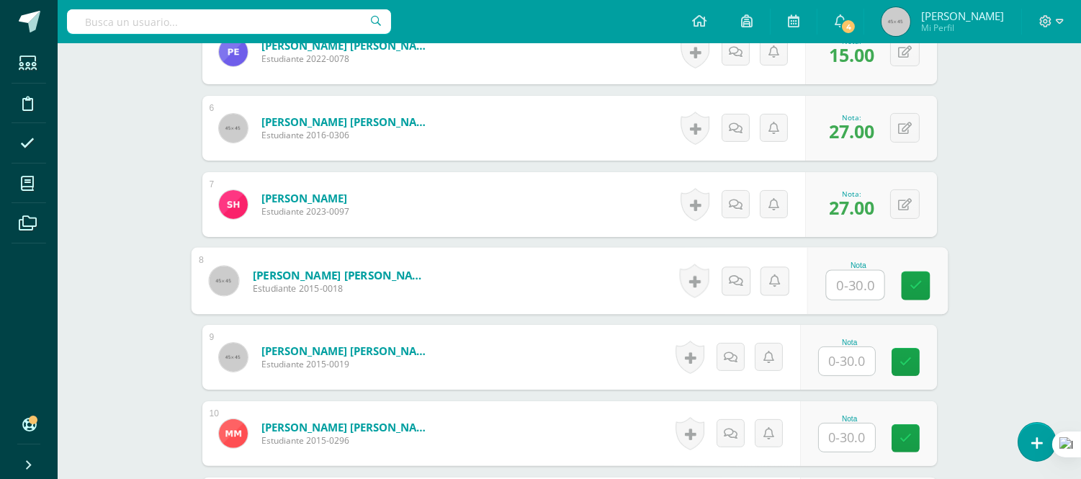
click at [844, 283] on input "text" at bounding box center [855, 285] width 58 height 29
type input "27"
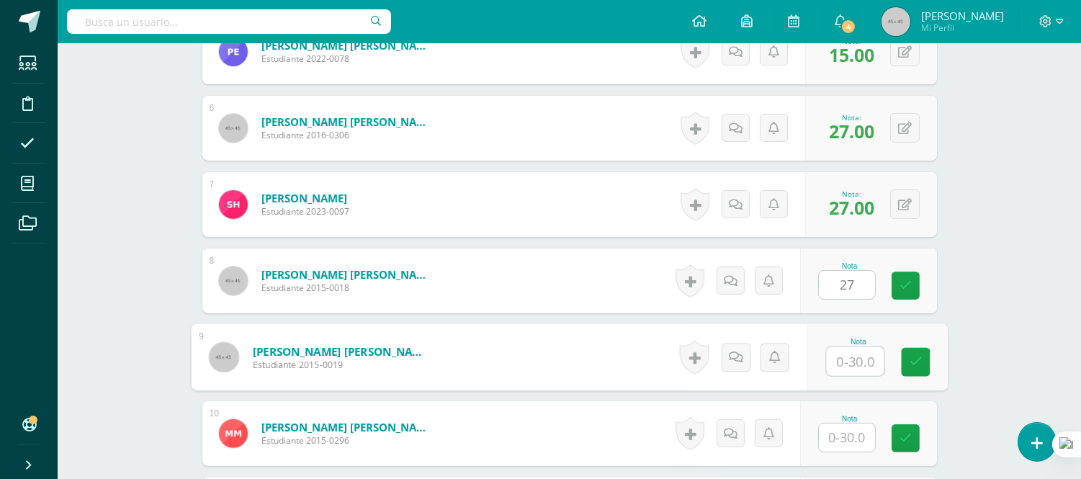
click at [854, 356] on input "text" at bounding box center [855, 361] width 58 height 29
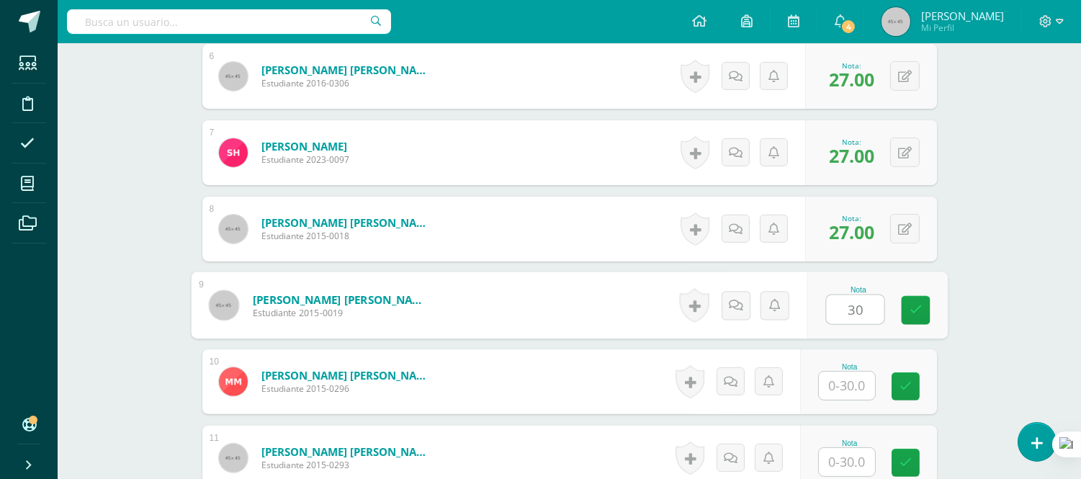
scroll to position [960, 0]
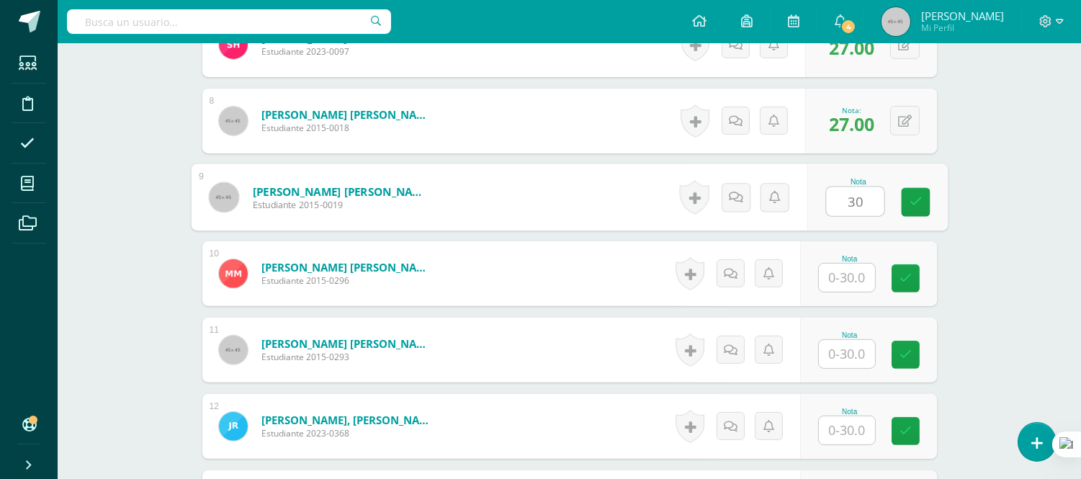
type input "30"
click at [858, 279] on input "text" at bounding box center [847, 278] width 56 height 28
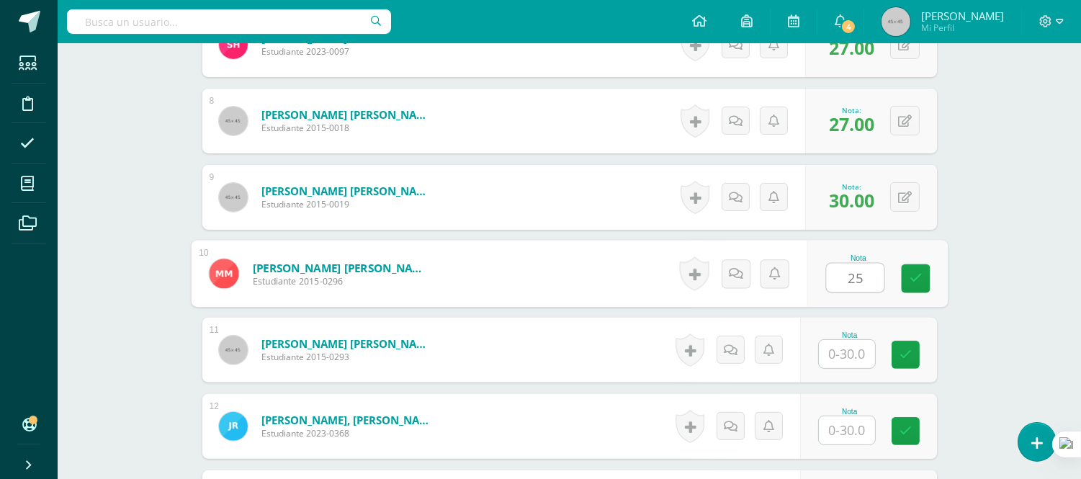
type input "25"
click at [859, 352] on input "text" at bounding box center [847, 354] width 56 height 28
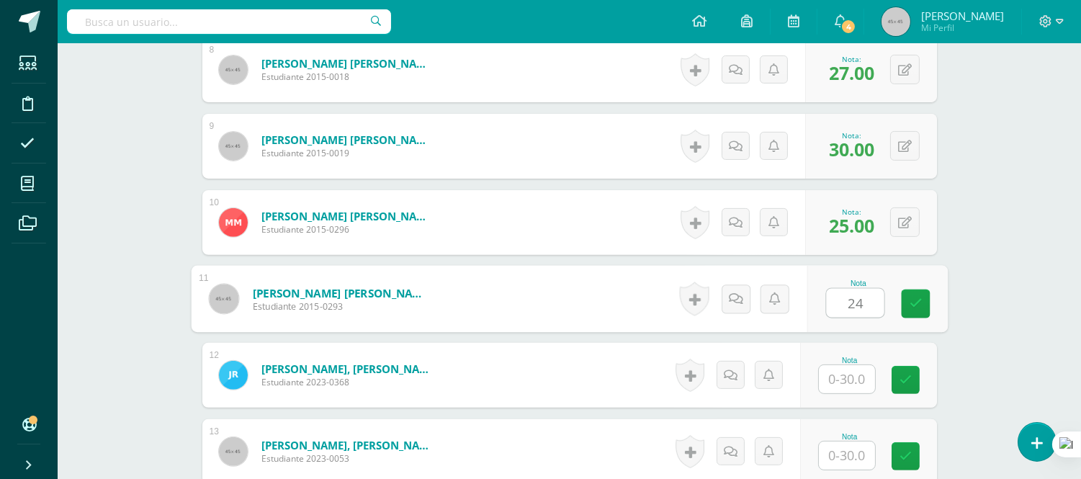
scroll to position [1120, 0]
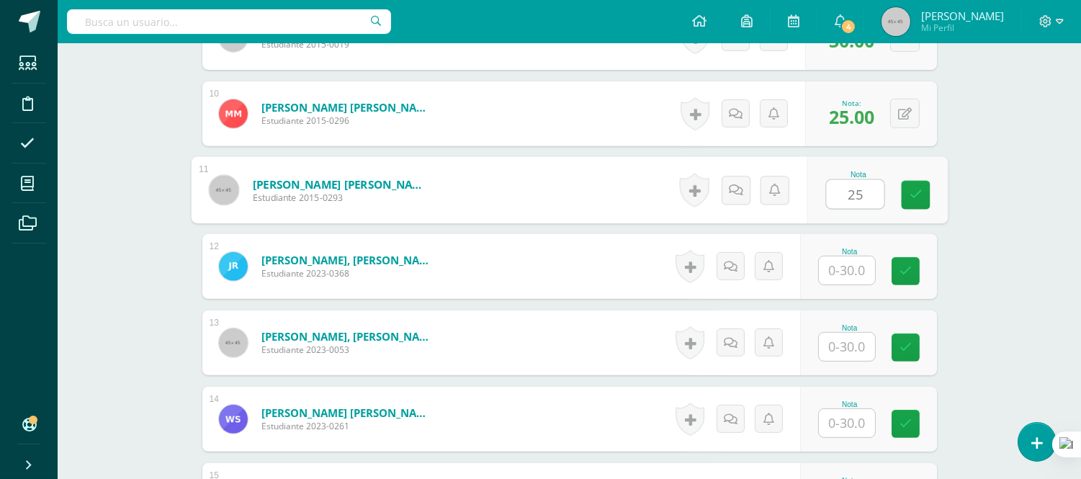
type input "25"
click at [848, 270] on input "text" at bounding box center [847, 270] width 56 height 28
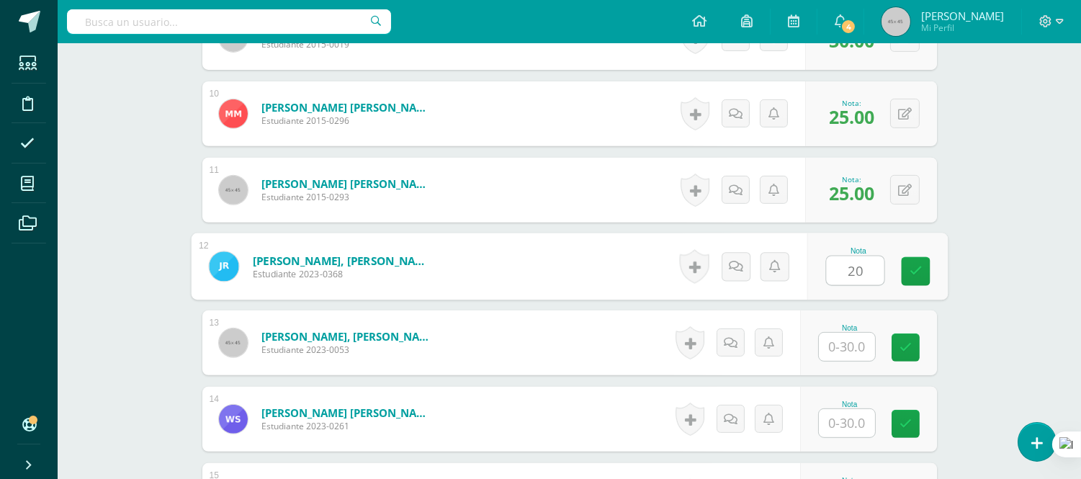
type input "20"
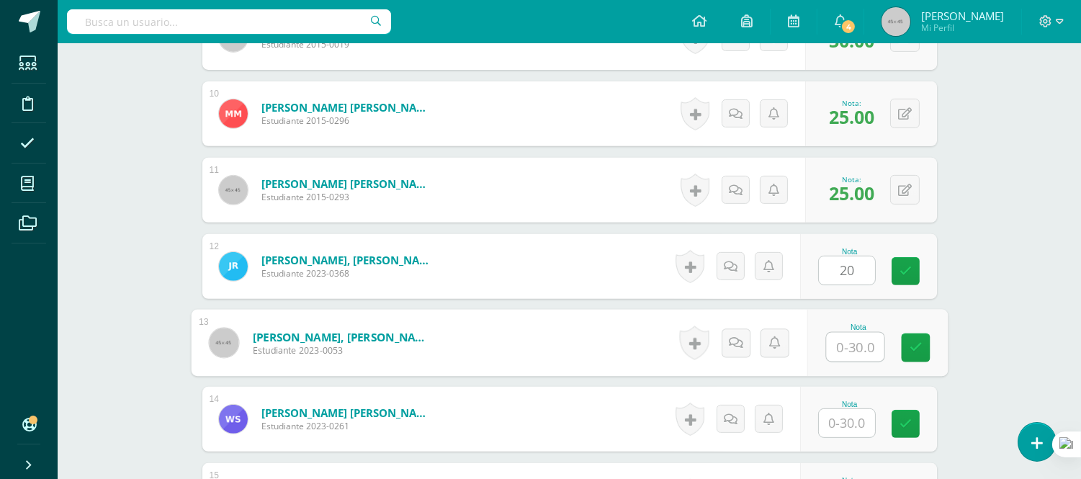
click at [838, 347] on input "text" at bounding box center [855, 347] width 58 height 29
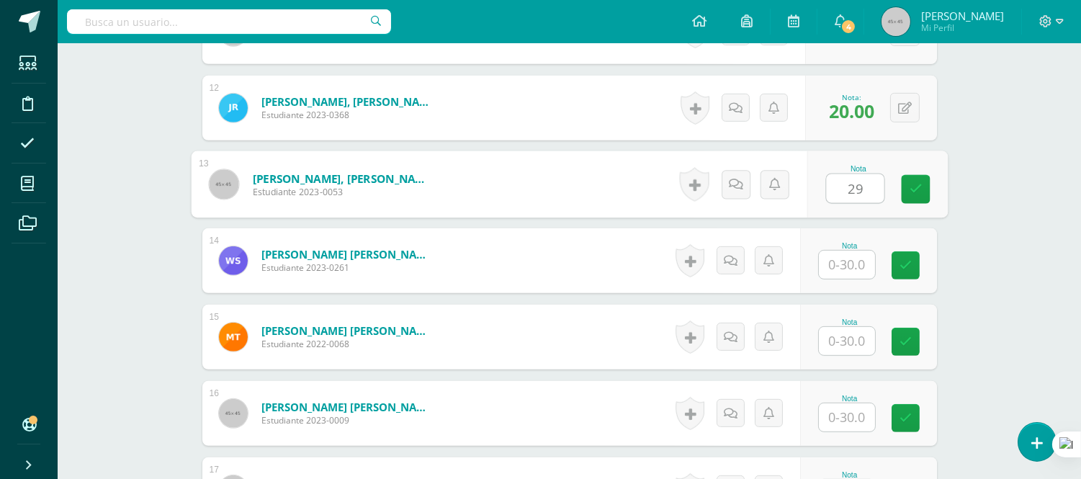
scroll to position [1280, 0]
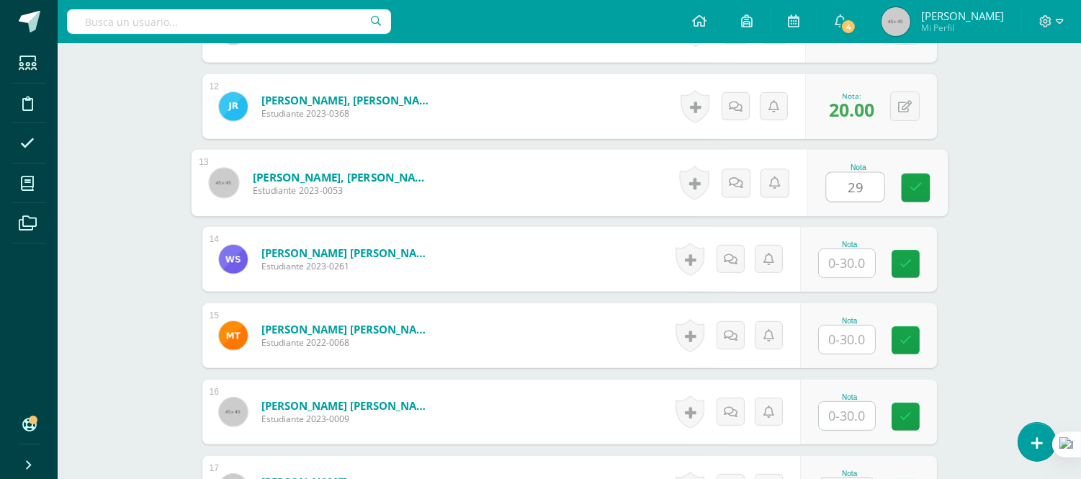
type input "29"
click at [855, 267] on input "text" at bounding box center [847, 263] width 56 height 28
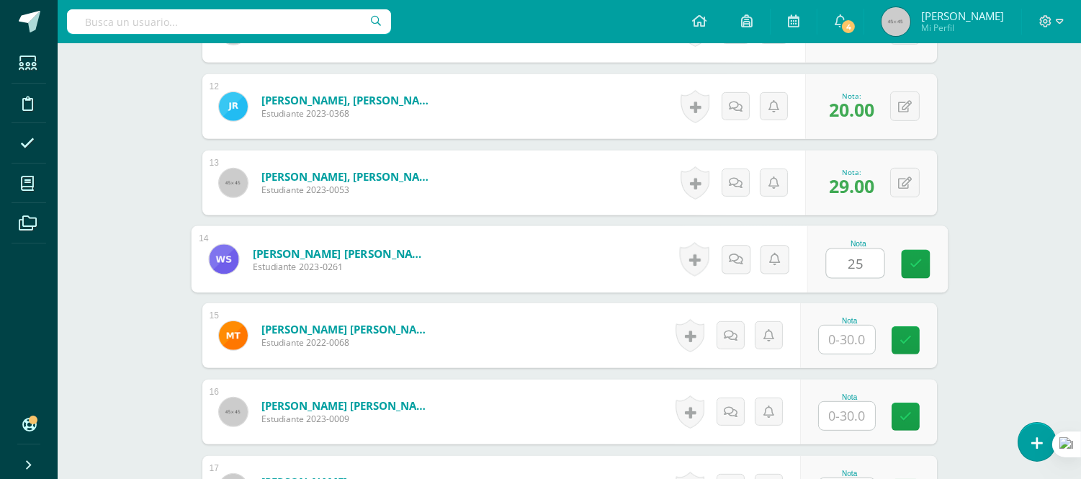
type input "25"
click at [859, 336] on input "text" at bounding box center [847, 340] width 56 height 28
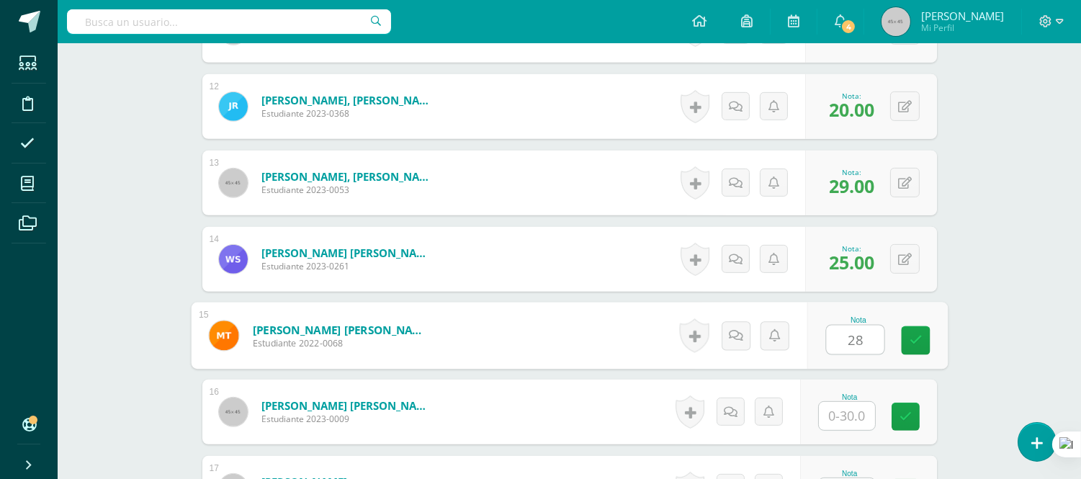
type input "28"
click at [844, 418] on input "text" at bounding box center [847, 416] width 56 height 28
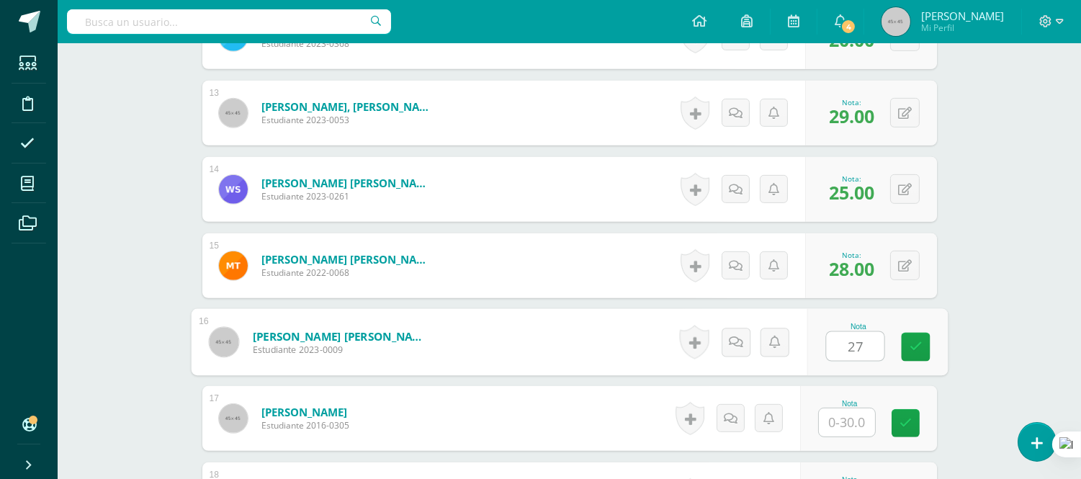
scroll to position [1441, 0]
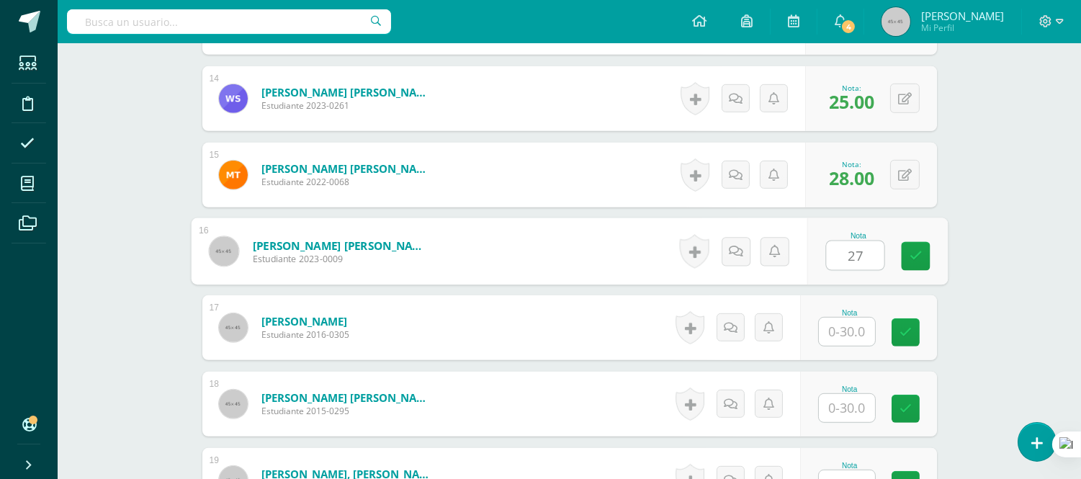
type input "27"
click at [855, 319] on input "text" at bounding box center [847, 332] width 56 height 28
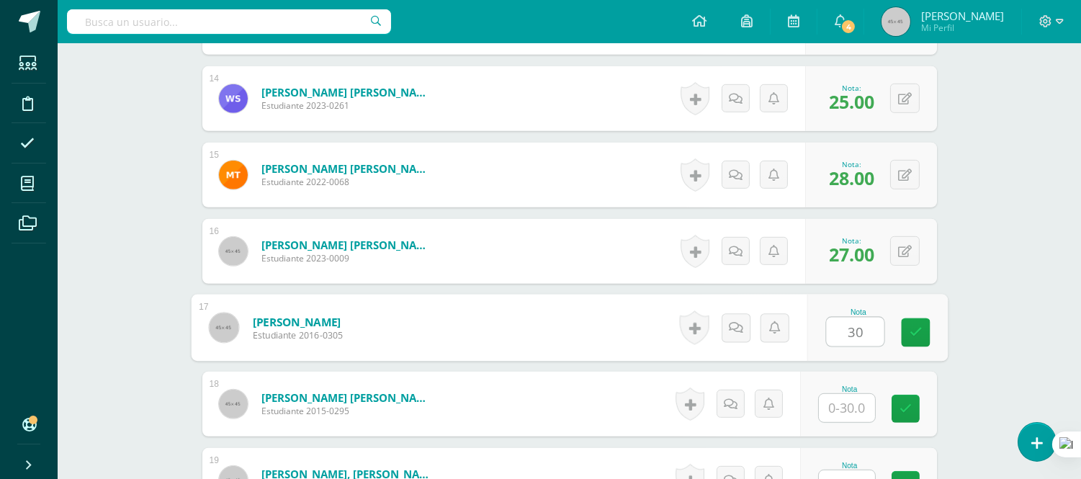
type input "30"
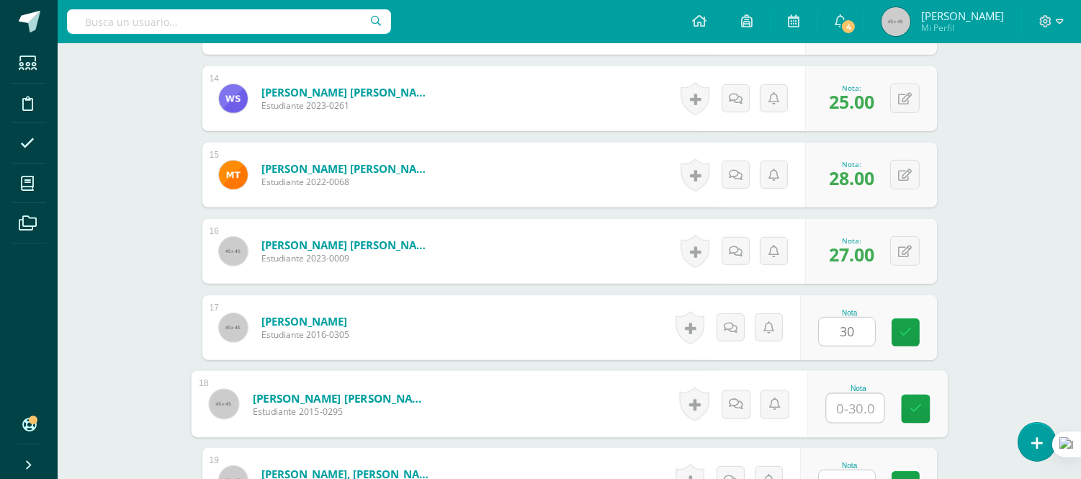
click at [853, 411] on input "text" at bounding box center [855, 408] width 58 height 29
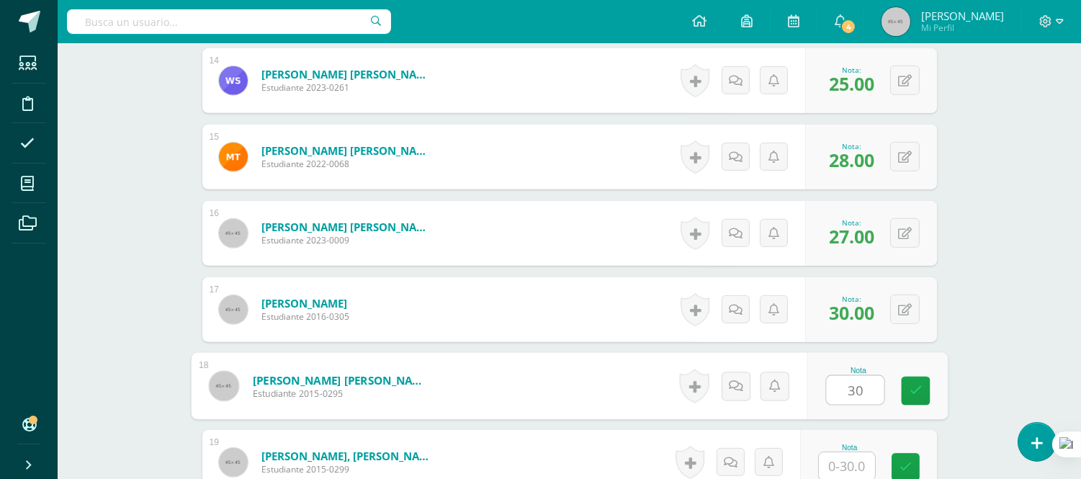
scroll to position [1521, 0]
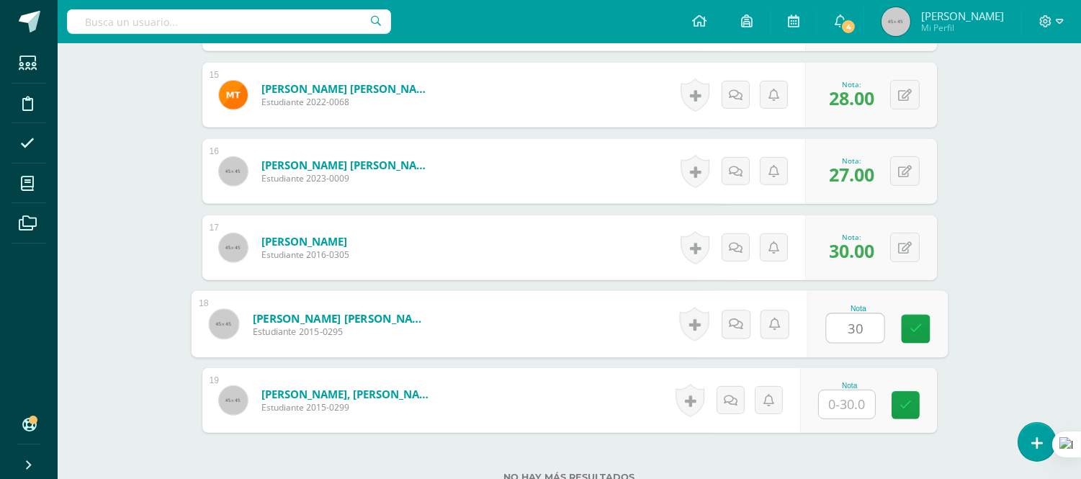
type input "30"
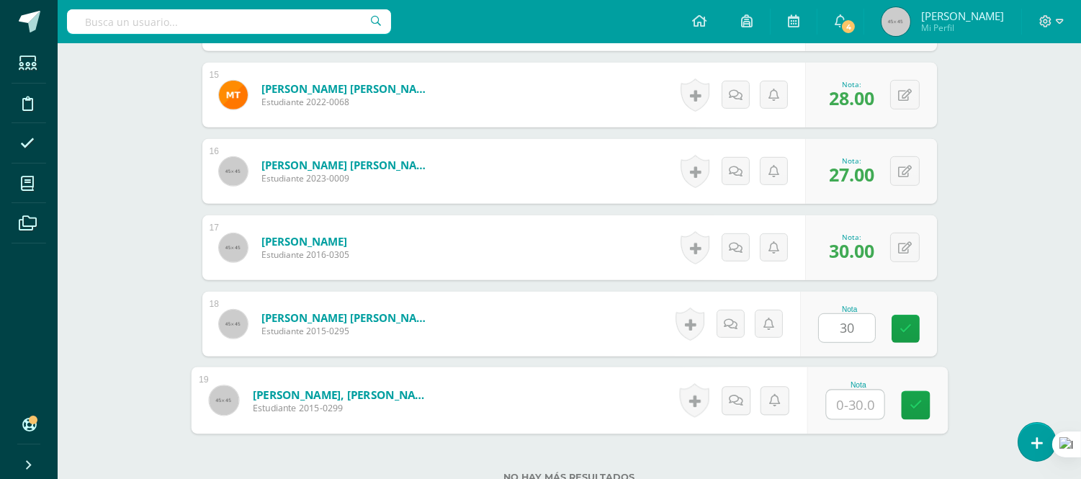
click at [854, 413] on input "text" at bounding box center [855, 404] width 58 height 29
type input "25"
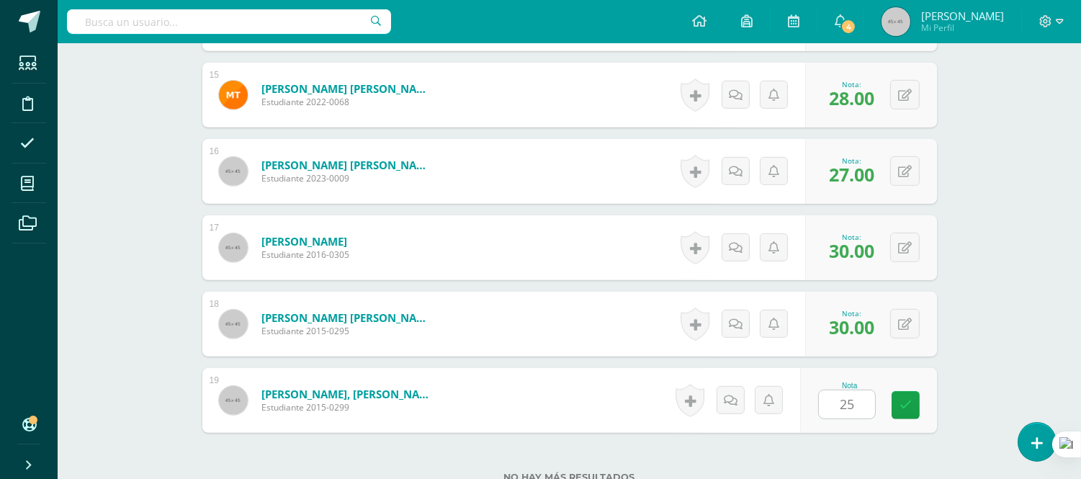
click at [493, 393] on form "Zepeda Baca, David Alexander Estudiante 2015-0299 Nota 25 0 Logros" at bounding box center [569, 400] width 735 height 65
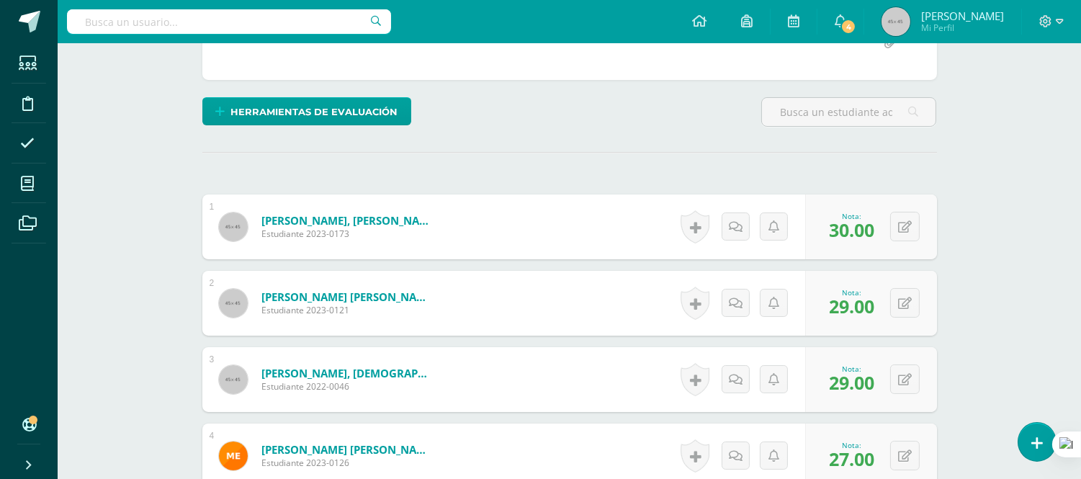
scroll to position [0, 0]
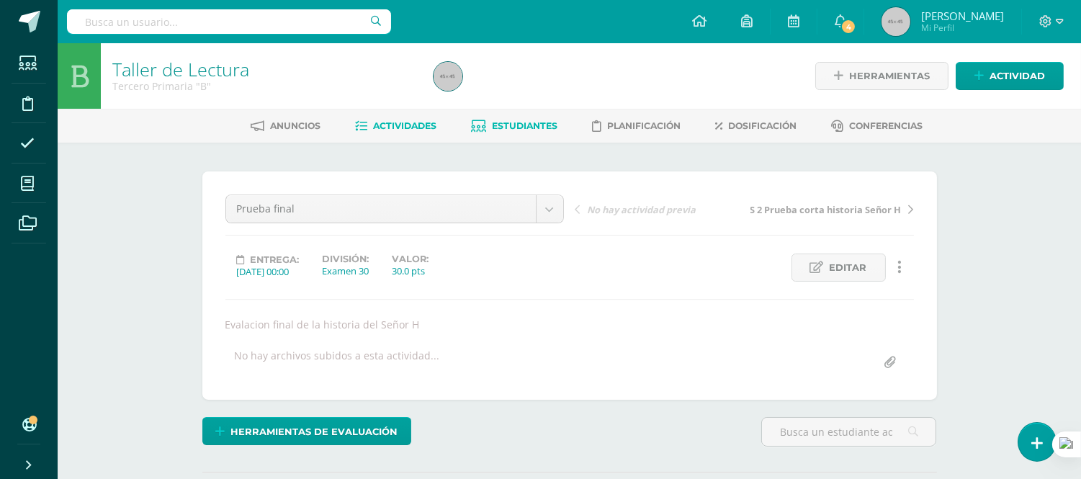
click at [516, 125] on span "Estudiantes" at bounding box center [525, 125] width 66 height 11
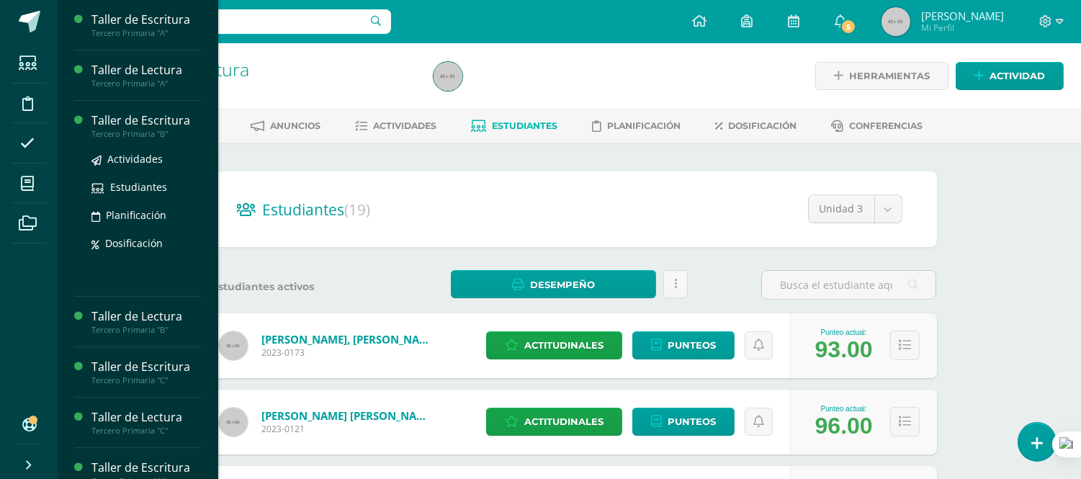
click at [144, 123] on div "Taller de Escritura" at bounding box center [145, 120] width 109 height 17
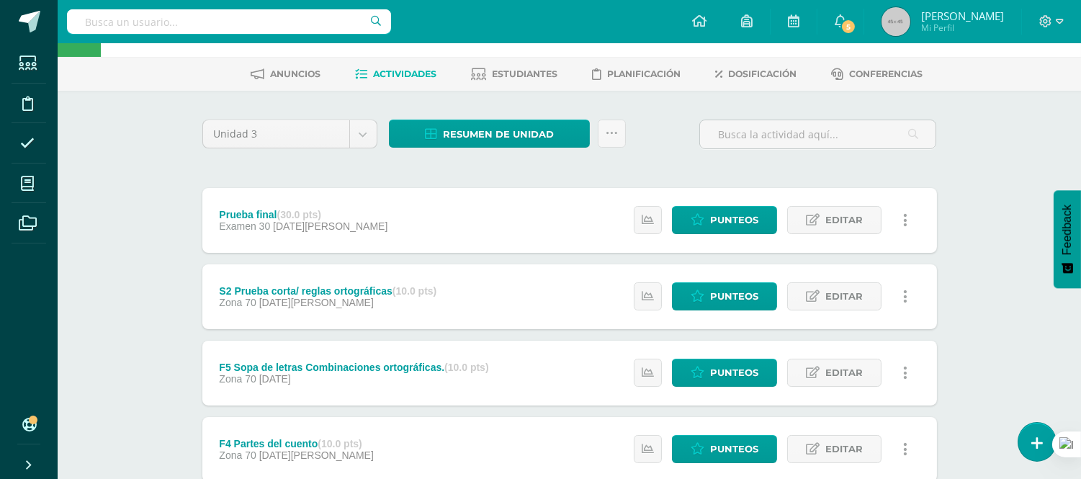
scroll to position [80, 0]
